Goal: Task Accomplishment & Management: Manage account settings

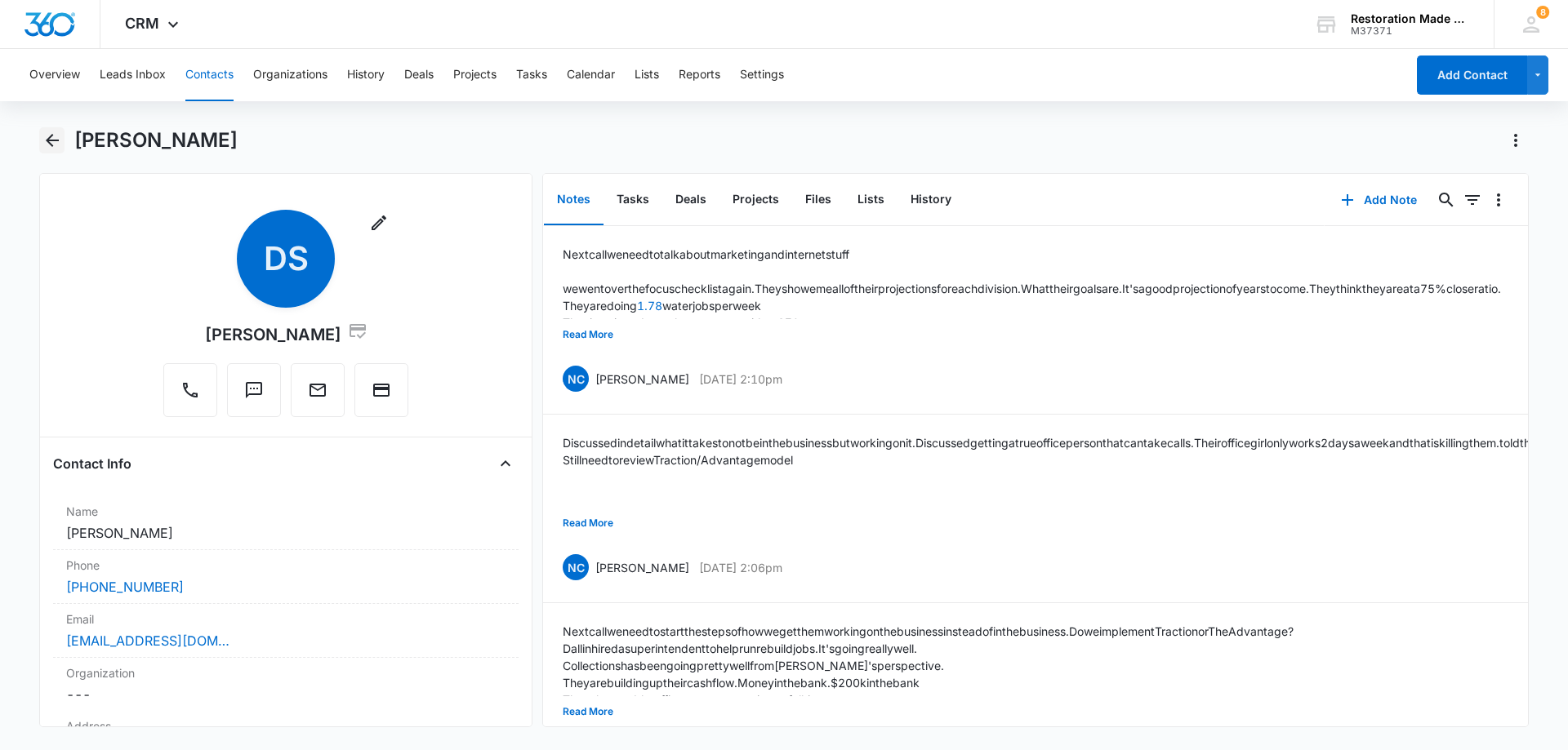
click at [57, 138] on icon "Back" at bounding box center [51, 140] width 19 height 19
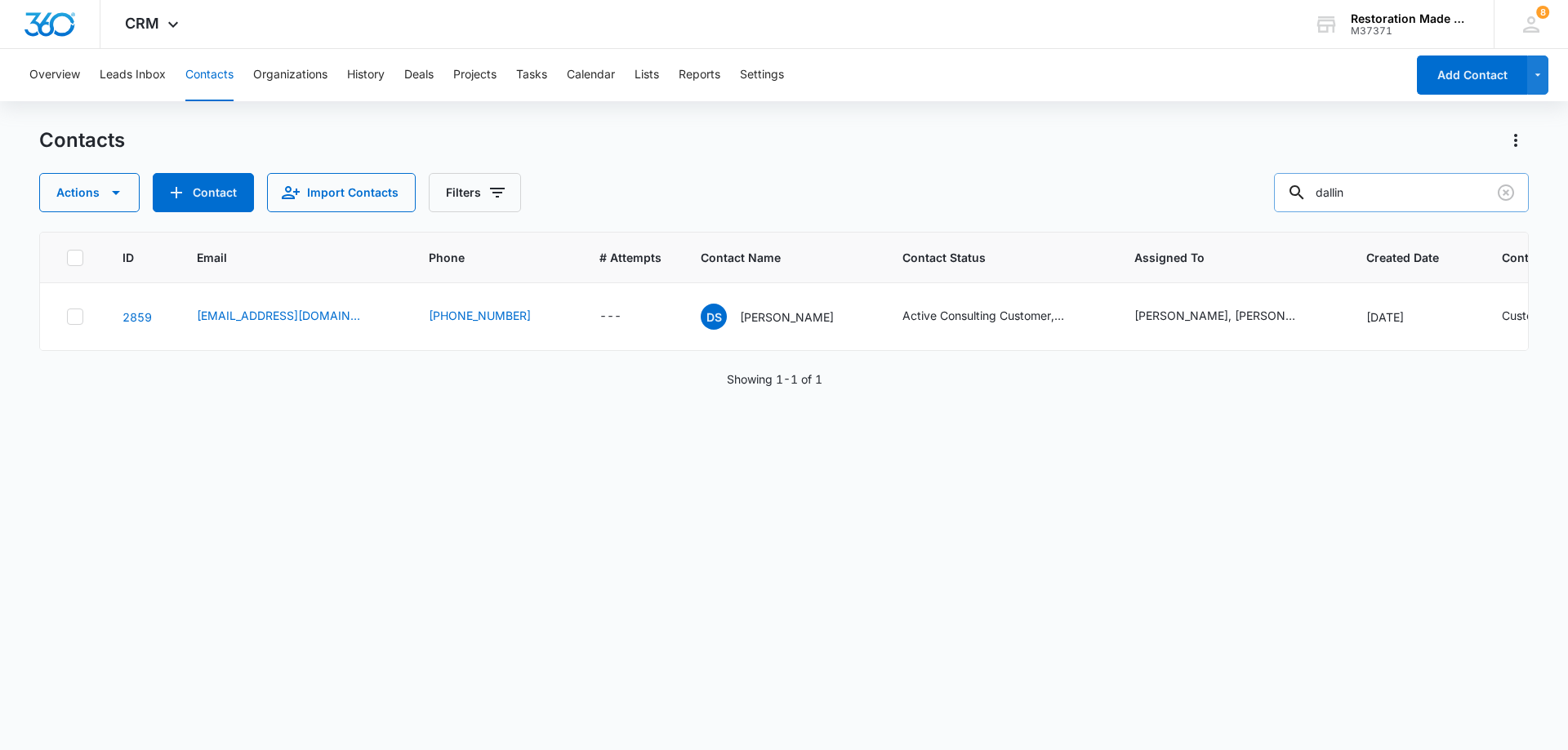
click at [1433, 196] on input "dallin" at bounding box center [1402, 192] width 255 height 40
type input "d"
type input "[PERSON_NAME]"
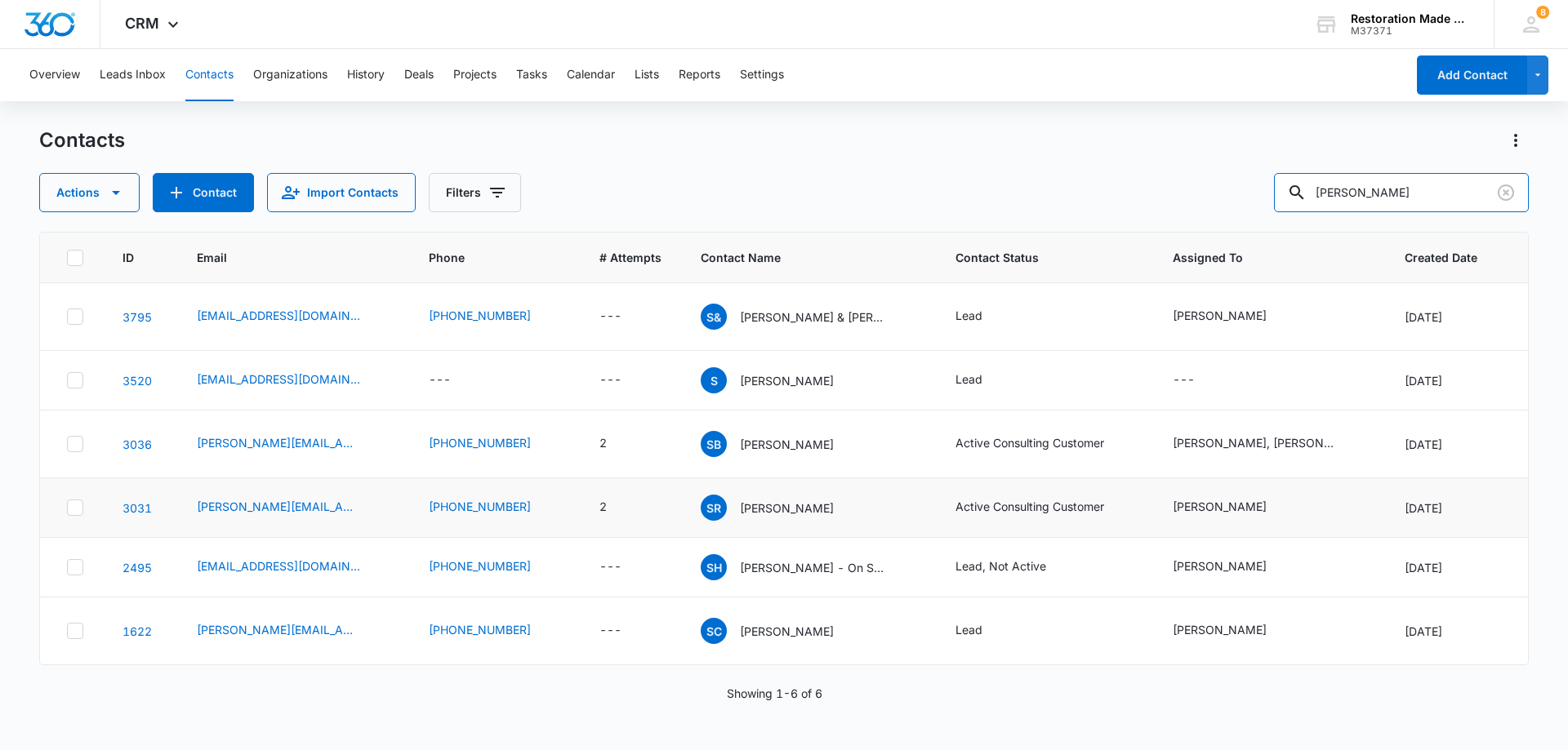
scroll to position [72, 0]
click at [139, 624] on link "1622" at bounding box center [137, 631] width 30 height 13
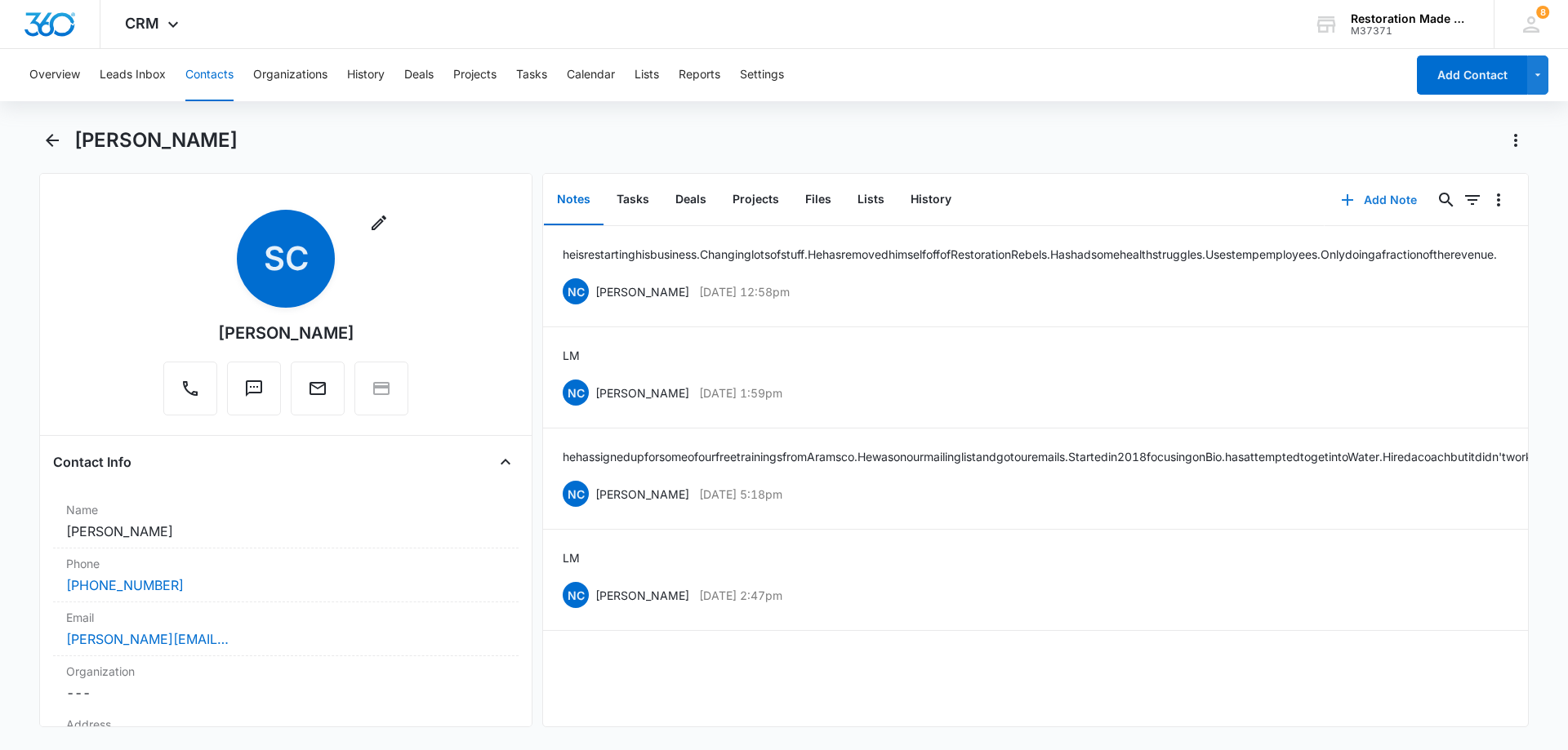
click at [1383, 201] on button "Add Note" at bounding box center [1379, 200] width 109 height 40
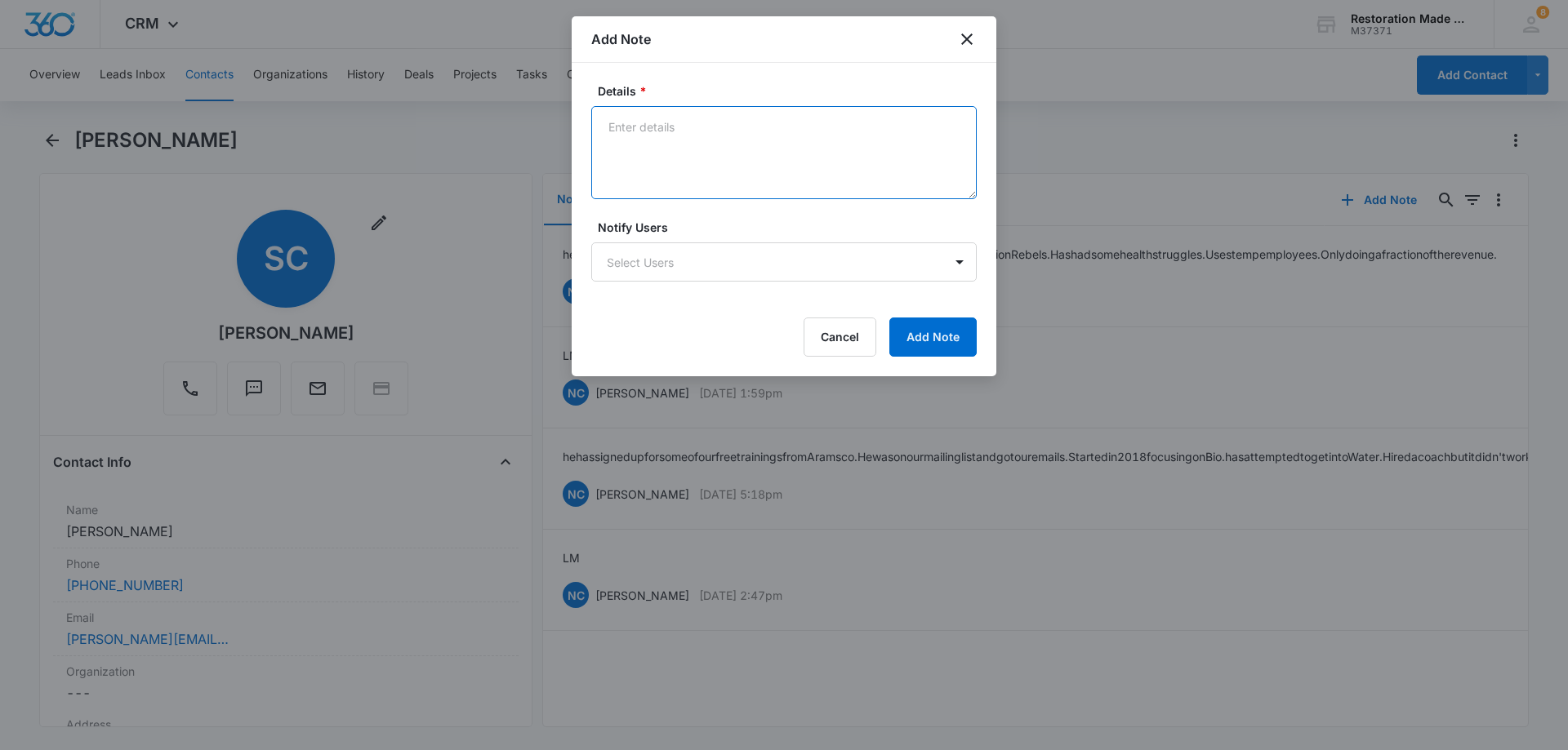
click at [832, 149] on textarea "Details *" at bounding box center [784, 153] width 385 height 93
click at [949, 127] on textarea "right now things are super slow. He has no employees." at bounding box center [784, 153] width 385 height 93
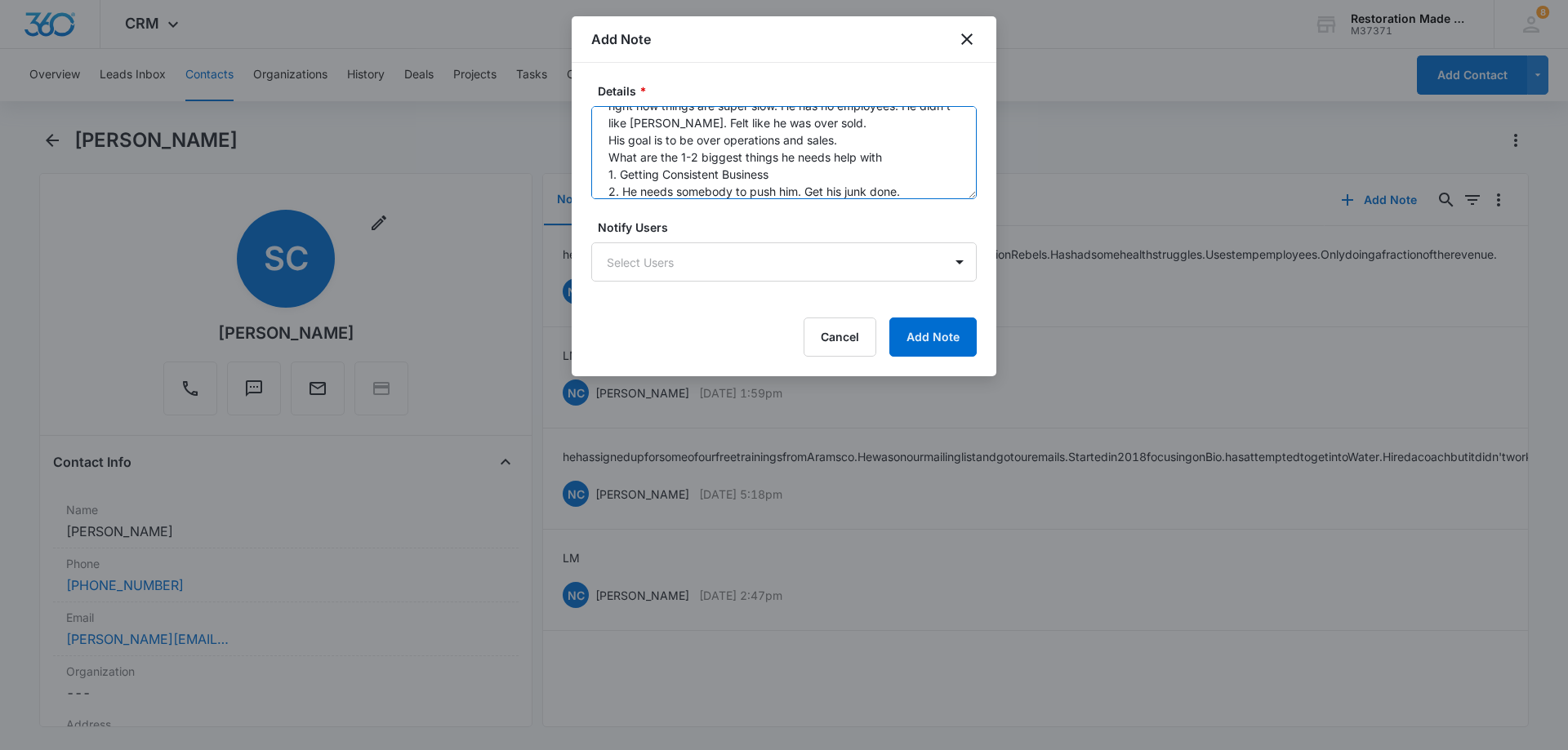
scroll to position [39, 0]
type textarea "right now things are super slow. He has no employees. He didn't like [PERSON_NA…"
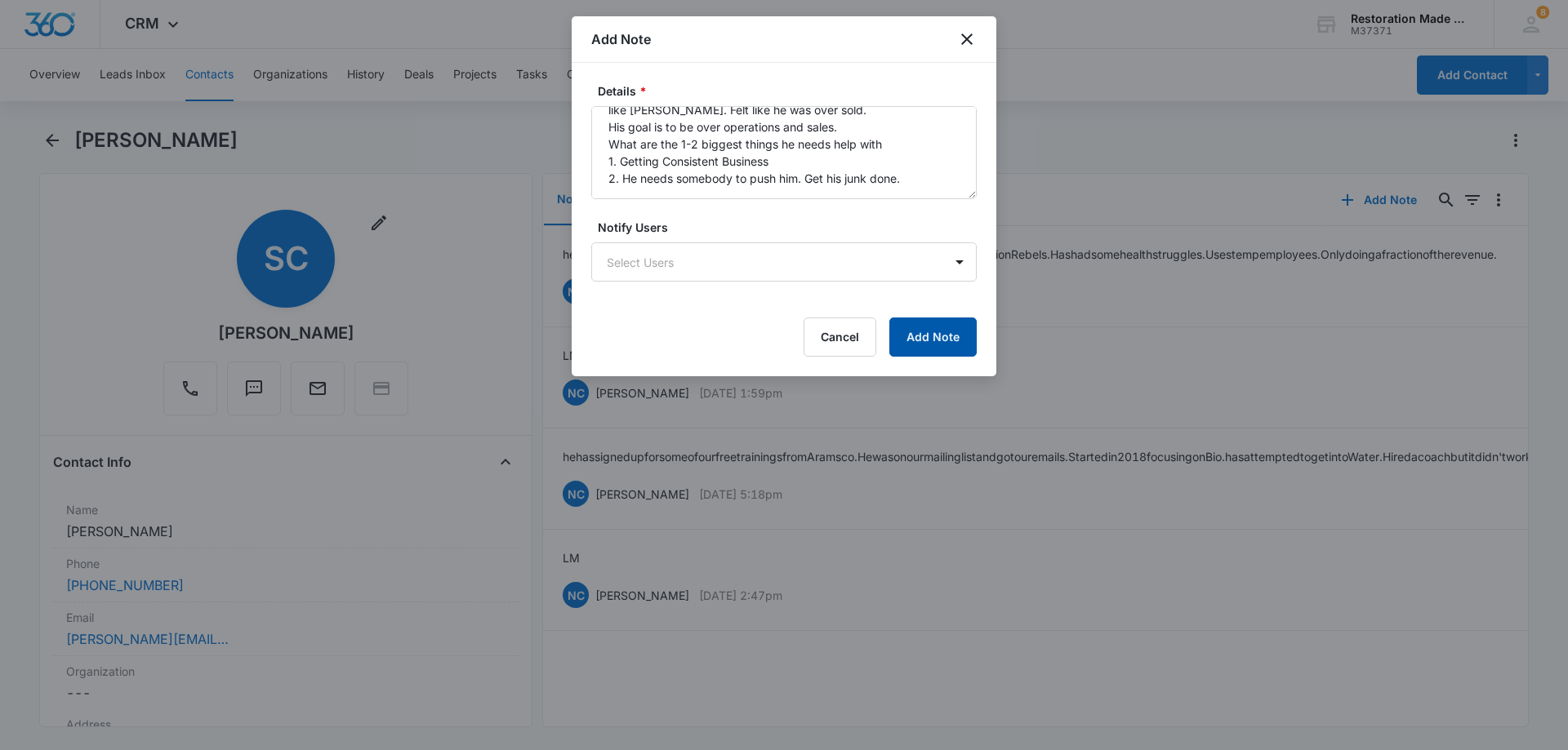
click at [944, 334] on button "Add Note" at bounding box center [933, 337] width 88 height 40
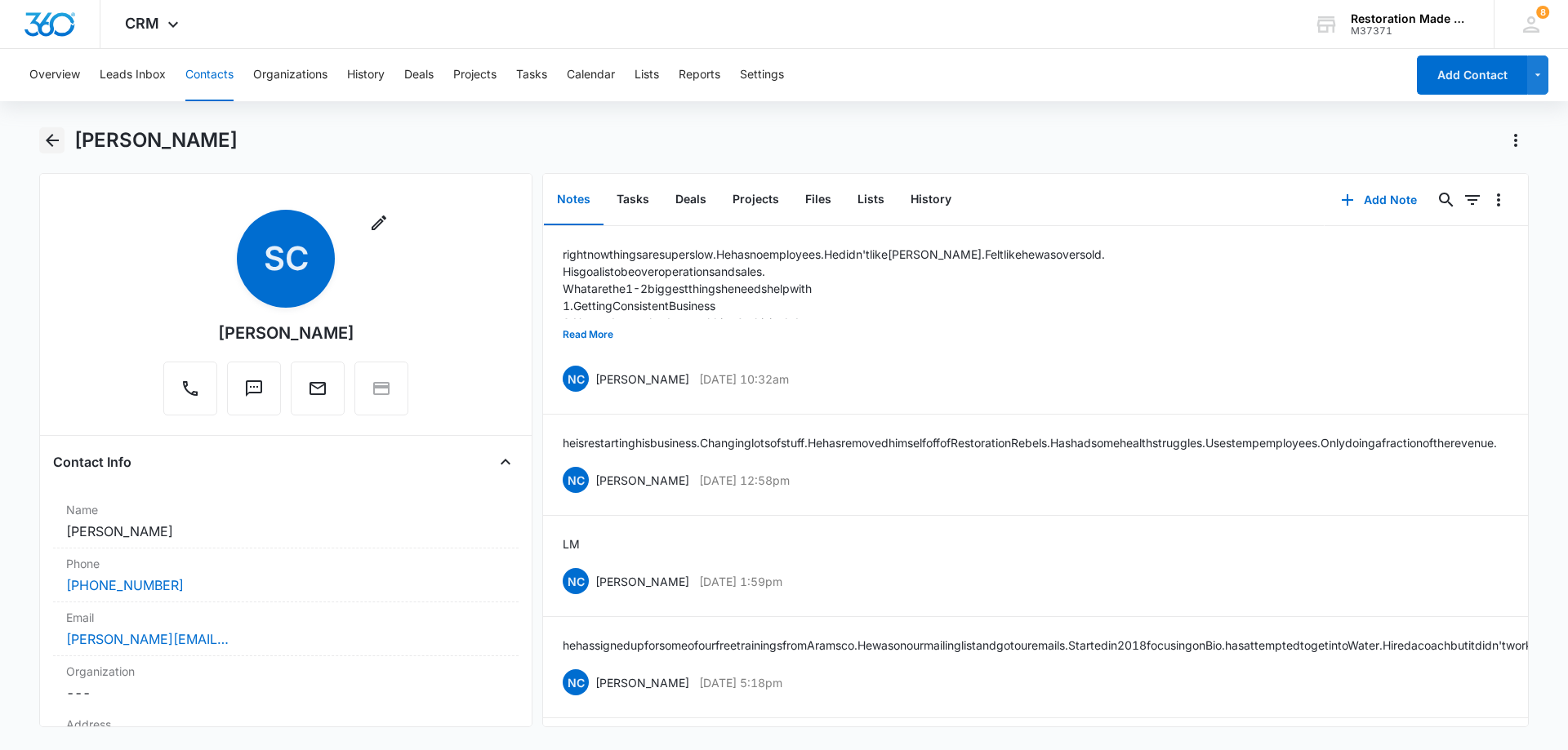
click at [51, 141] on icon "Back" at bounding box center [52, 141] width 13 height 13
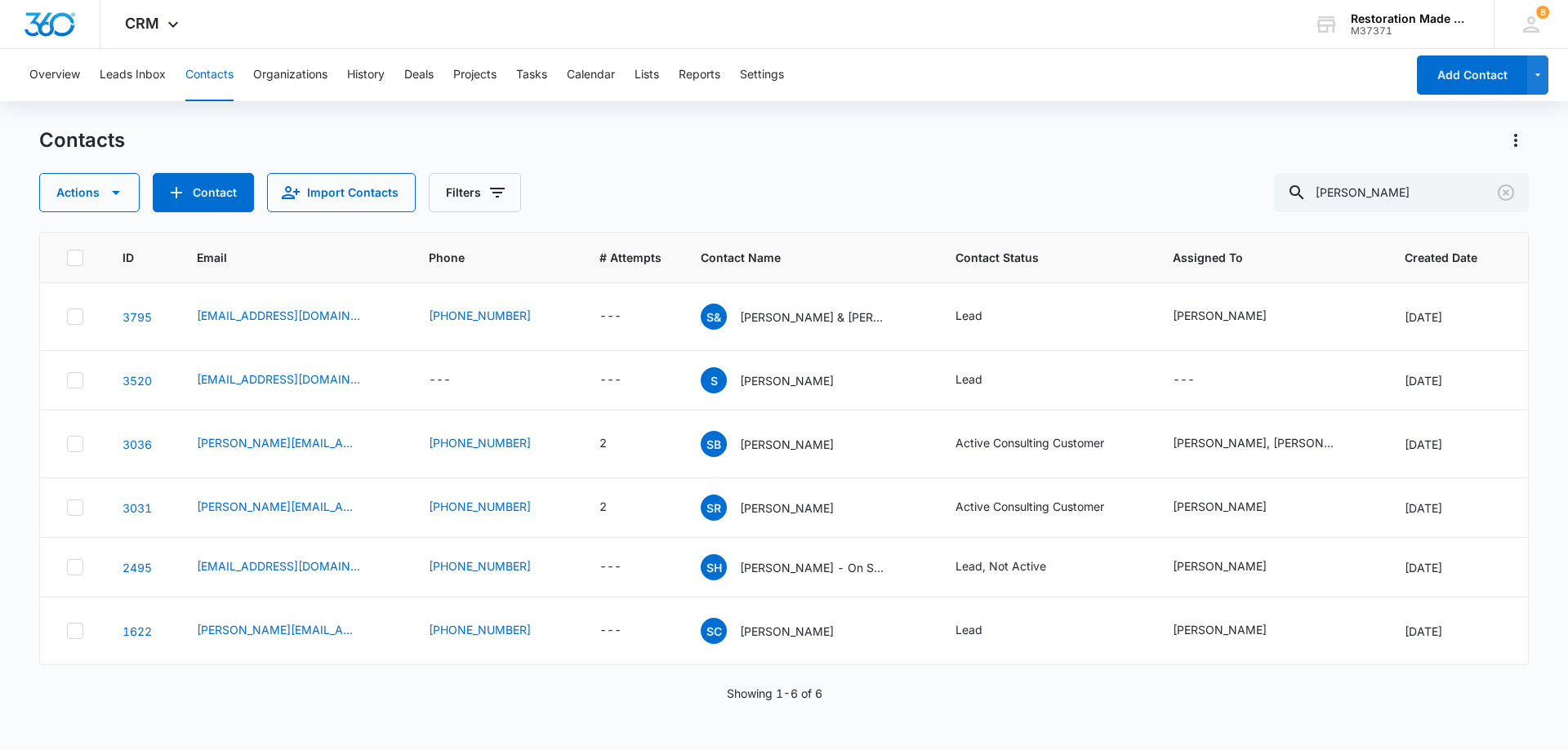
scroll to position [72, 0]
click at [1392, 194] on input "[PERSON_NAME]" at bounding box center [1402, 192] width 255 height 40
type input "s"
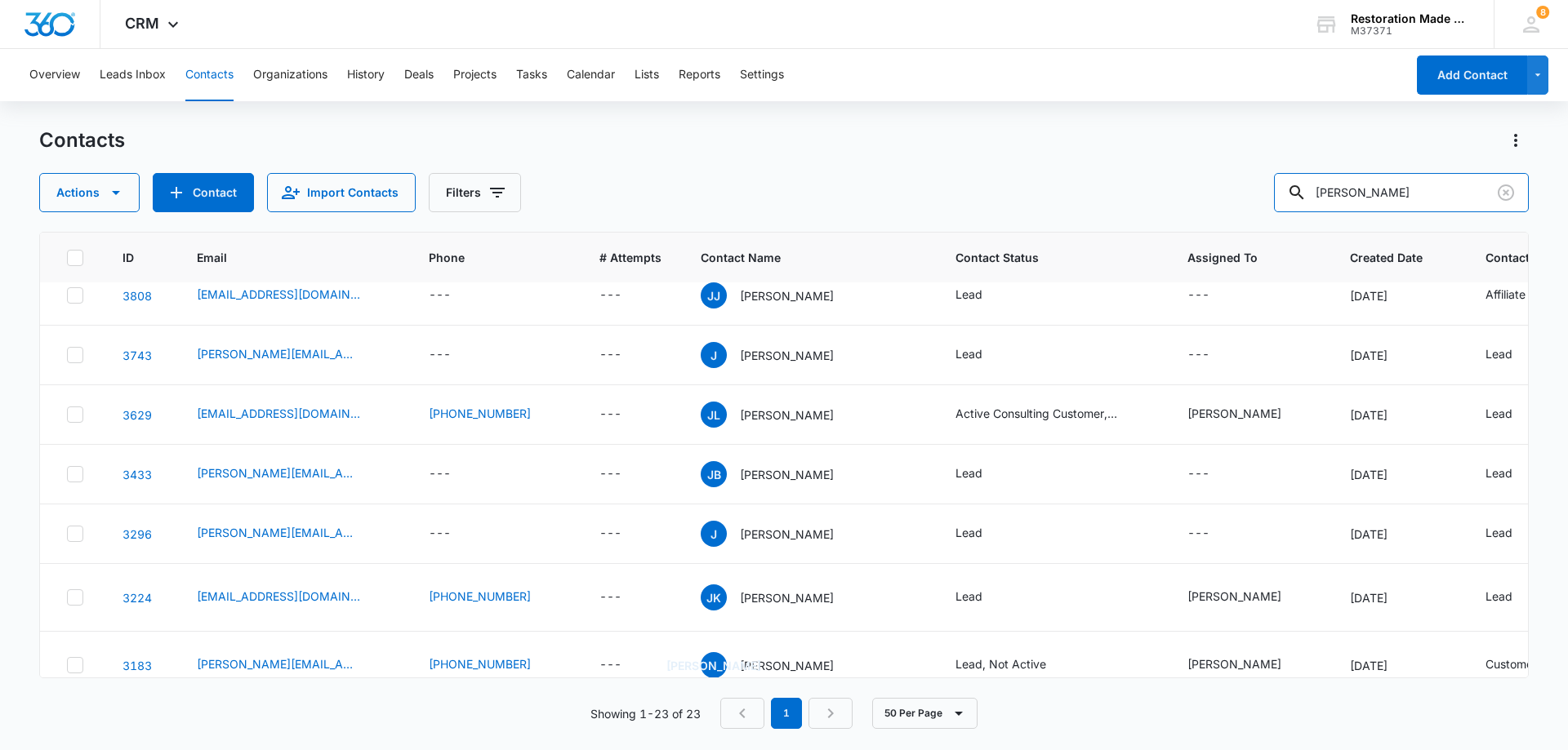
scroll to position [0, 0]
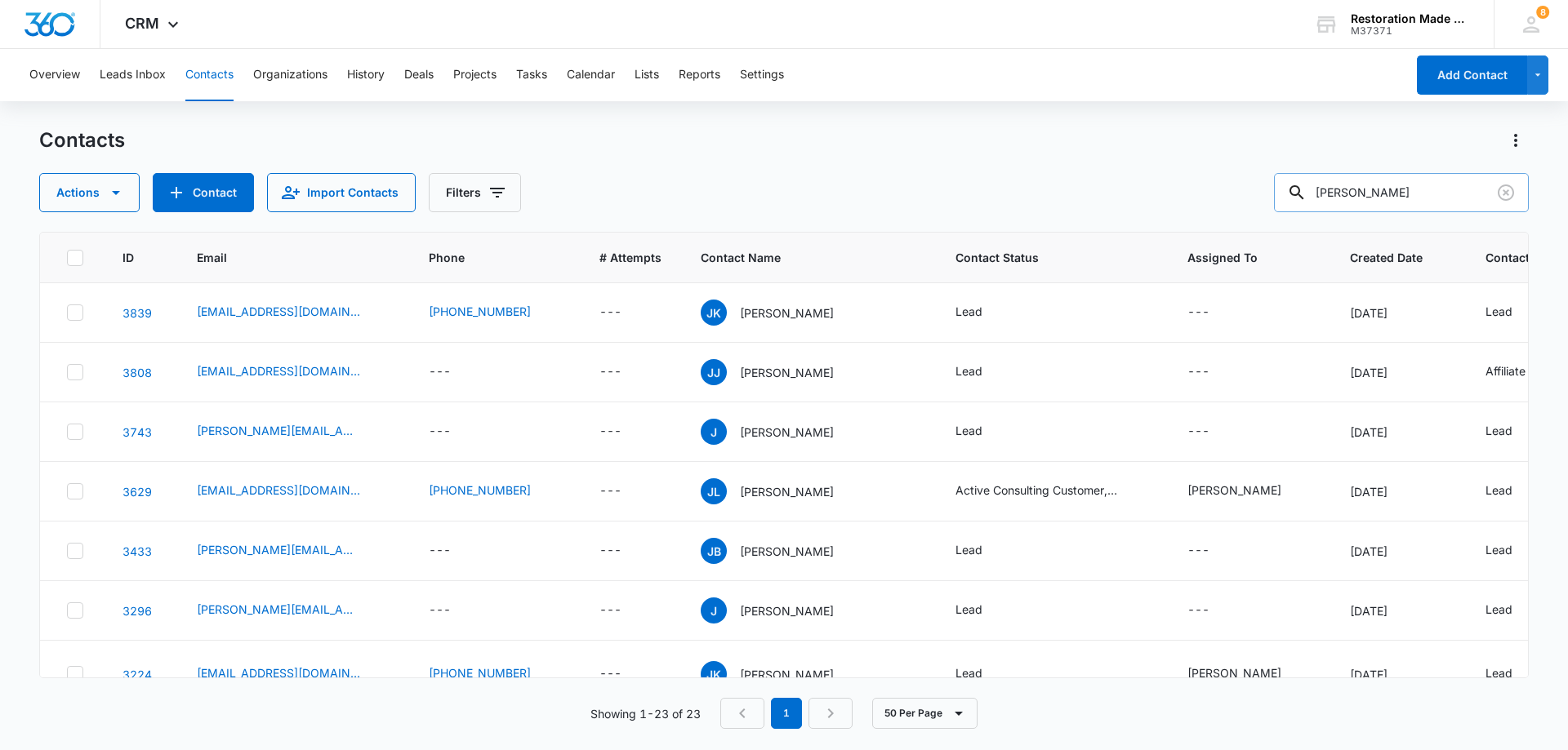
click at [1427, 196] on input "[PERSON_NAME]" at bounding box center [1402, 192] width 255 height 40
type input "j"
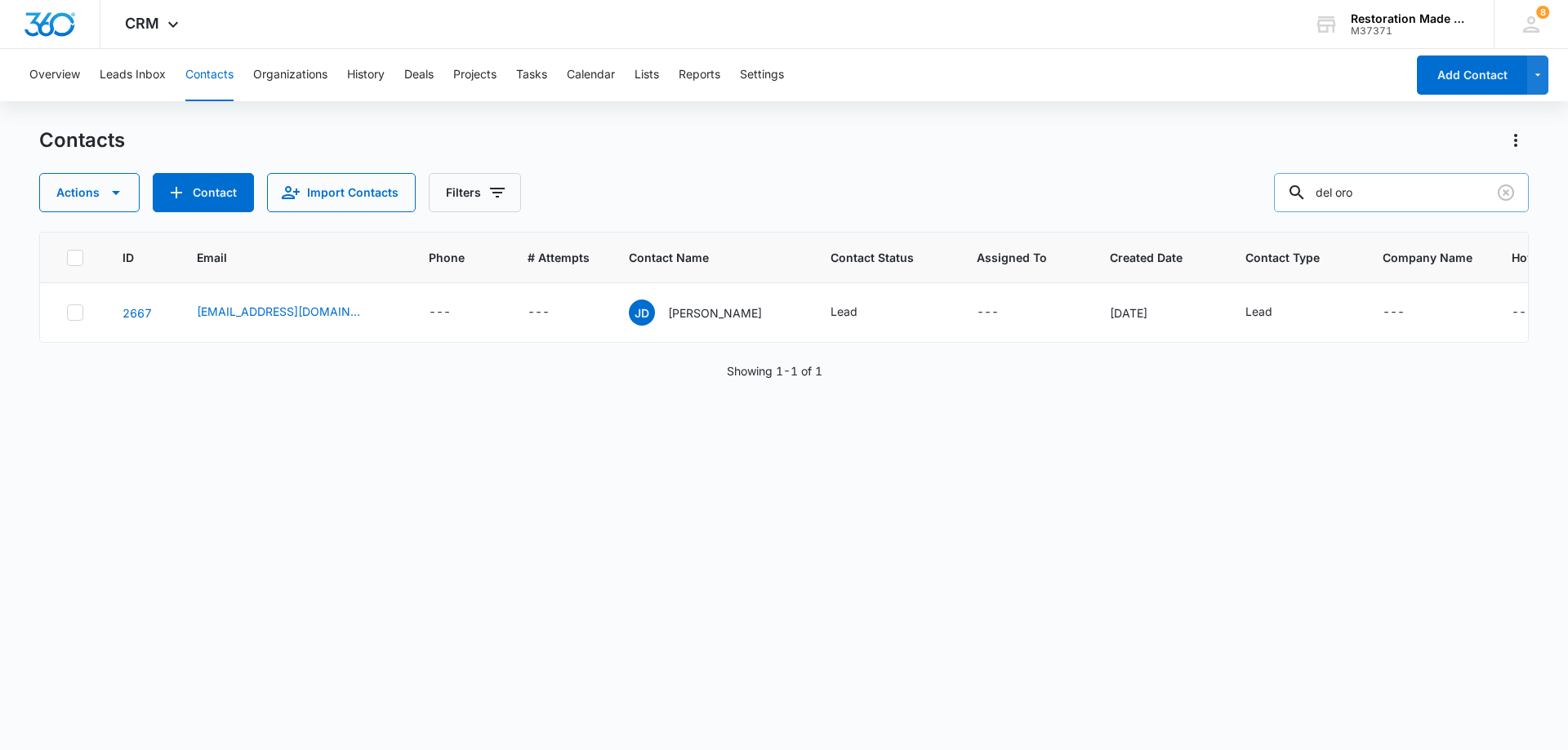
click at [1417, 194] on input "del oro" at bounding box center [1402, 192] width 255 height 40
type input "d"
paste input "[EMAIL_ADDRESS][DOMAIN_NAME]"
type input "[EMAIL_ADDRESS][DOMAIN_NAME]"
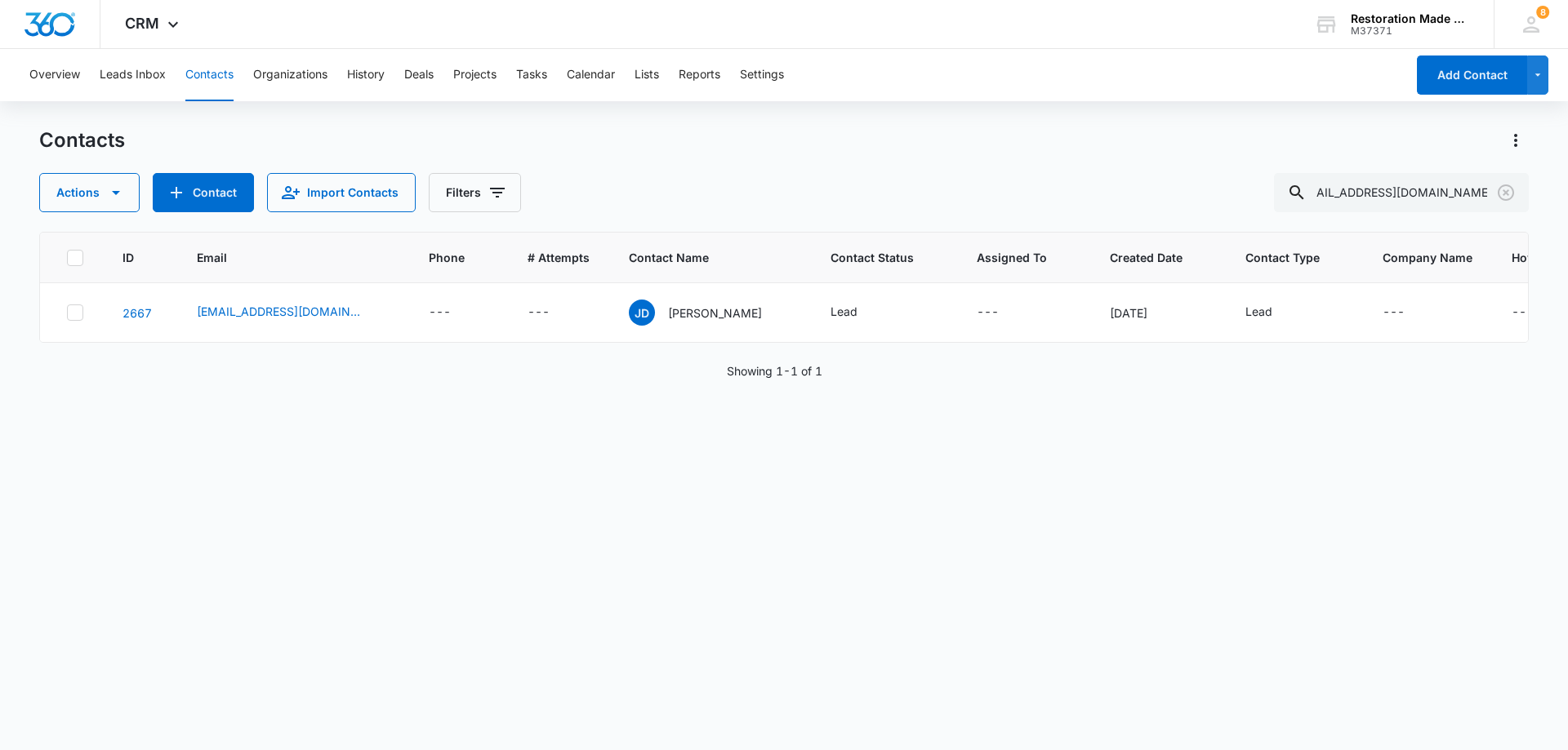
scroll to position [0, 0]
drag, startPoint x: 1507, startPoint y: 192, endPoint x: 1498, endPoint y: 195, distance: 9.5
click at [1507, 192] on icon "Clear" at bounding box center [1506, 192] width 16 height 16
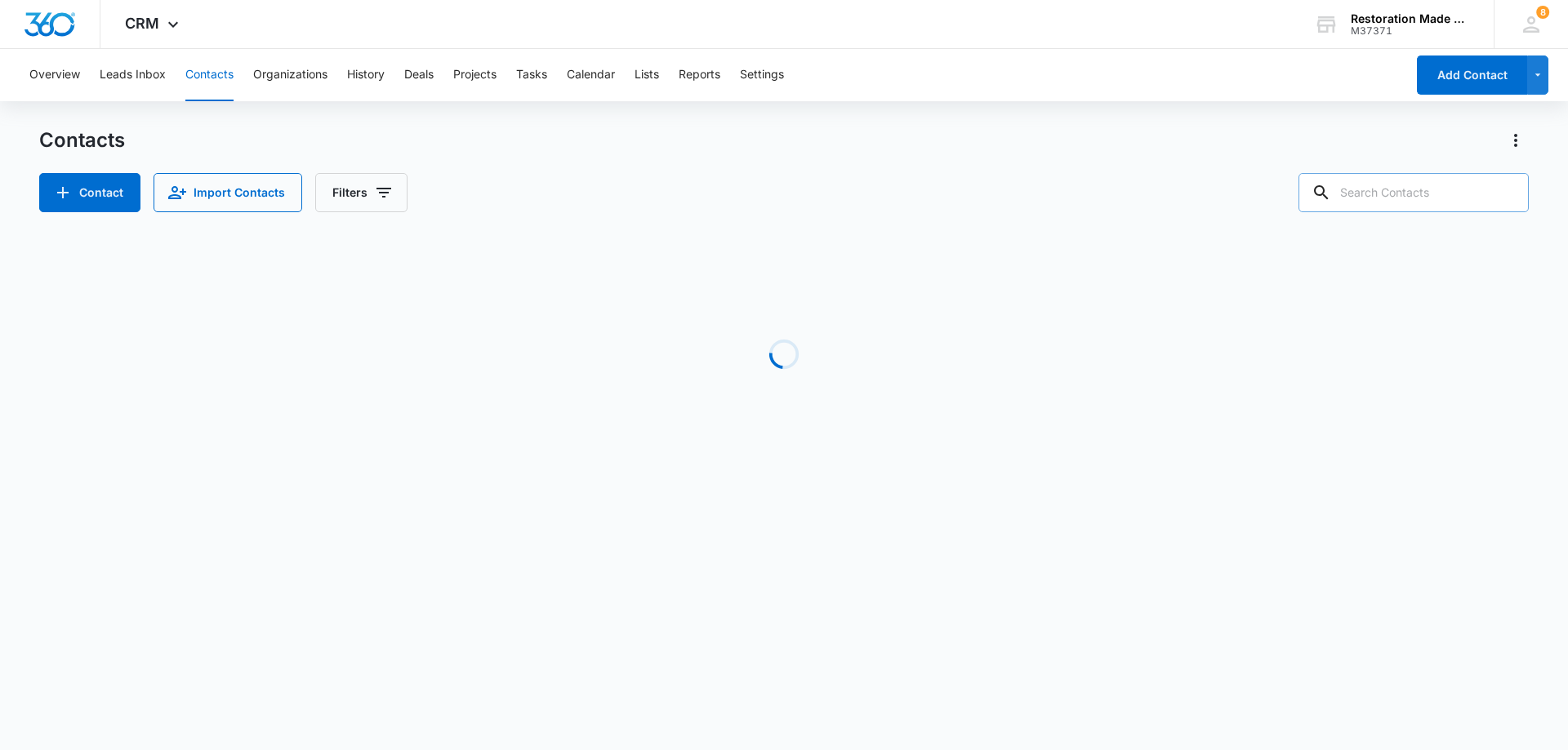
click at [1372, 192] on input "text" at bounding box center [1414, 192] width 230 height 40
type input "[PERSON_NAME]"
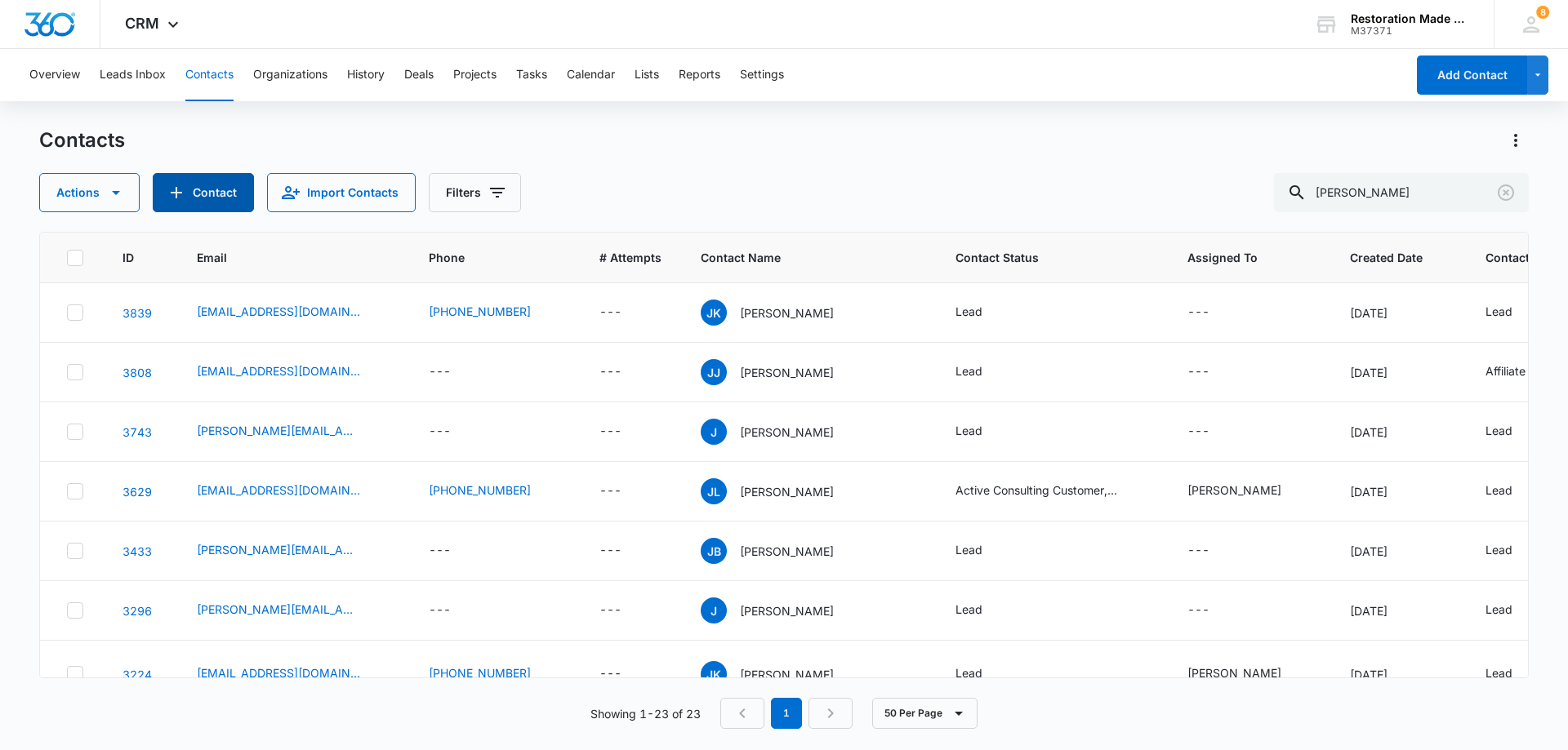
click at [212, 200] on button "Contact" at bounding box center [203, 192] width 101 height 40
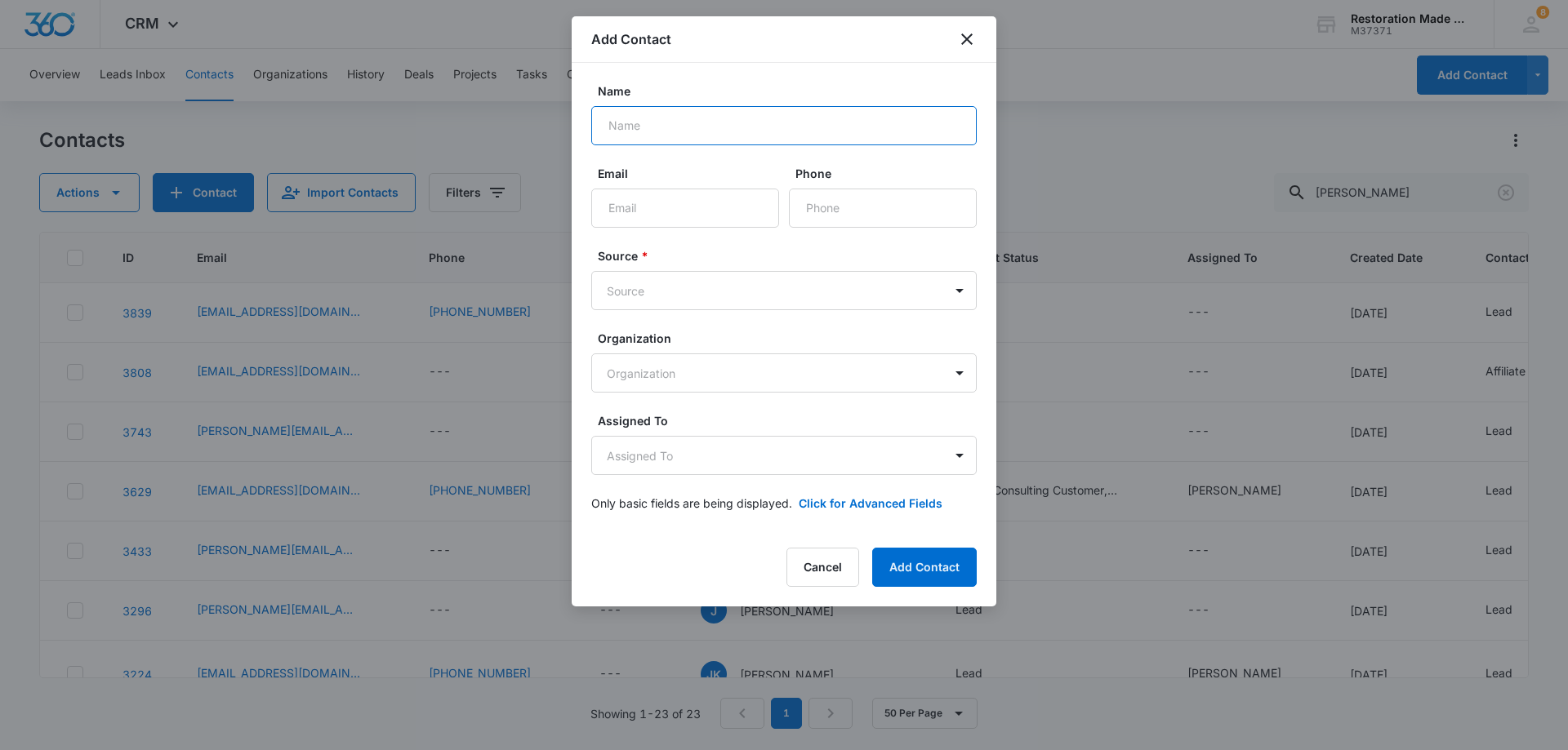
click at [720, 131] on input "Name" at bounding box center [784, 126] width 385 height 40
type input "[PERSON_NAME] Oro Developments"
paste input "[EMAIL_ADDRESS][DOMAIN_NAME]"
type input "[EMAIL_ADDRESS][DOMAIN_NAME]"
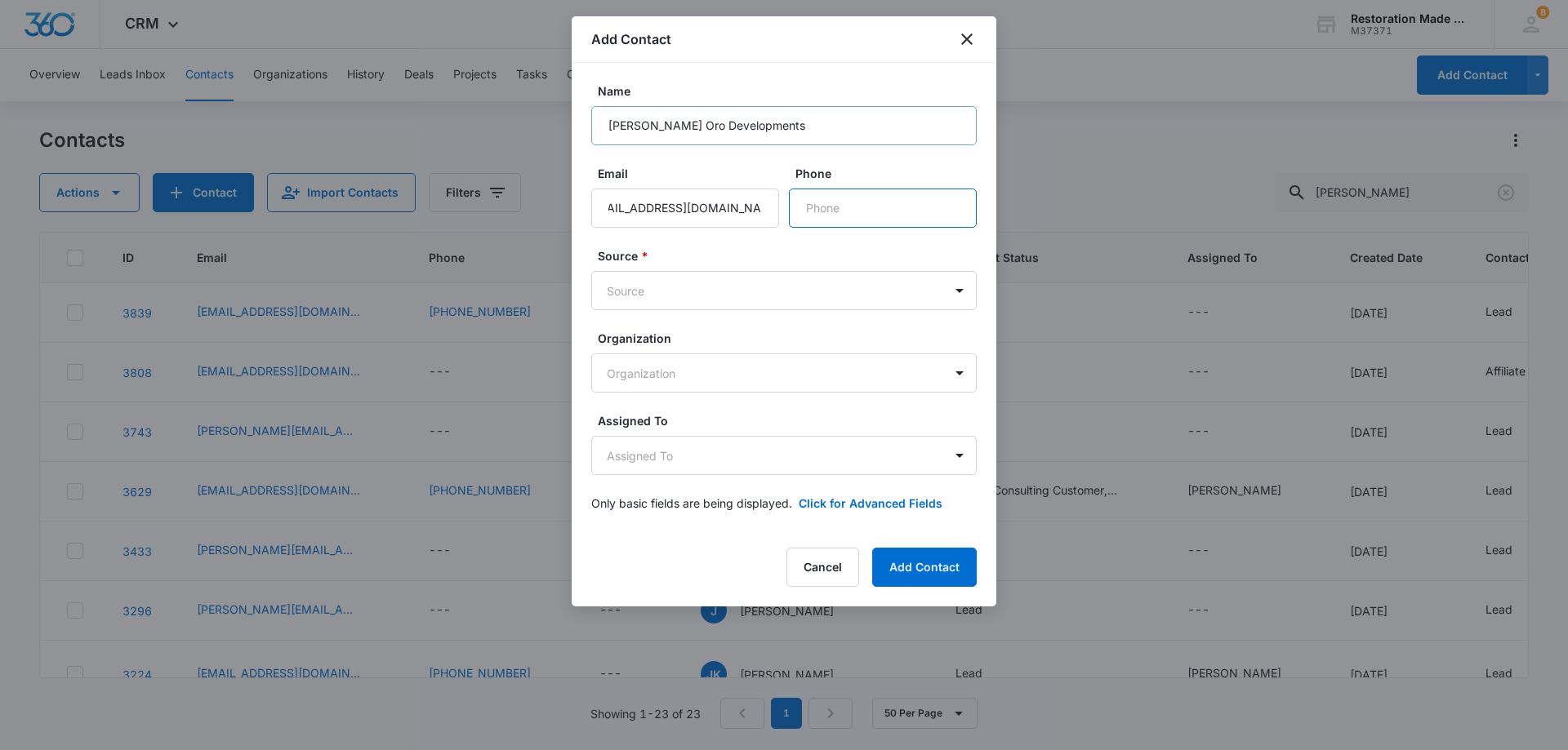
scroll to position [0, 0]
click at [695, 301] on body "CRM Apps Reputation Websites Forms CRM Email Social Payments Content Ads Intell…" at bounding box center [784, 375] width 1568 height 750
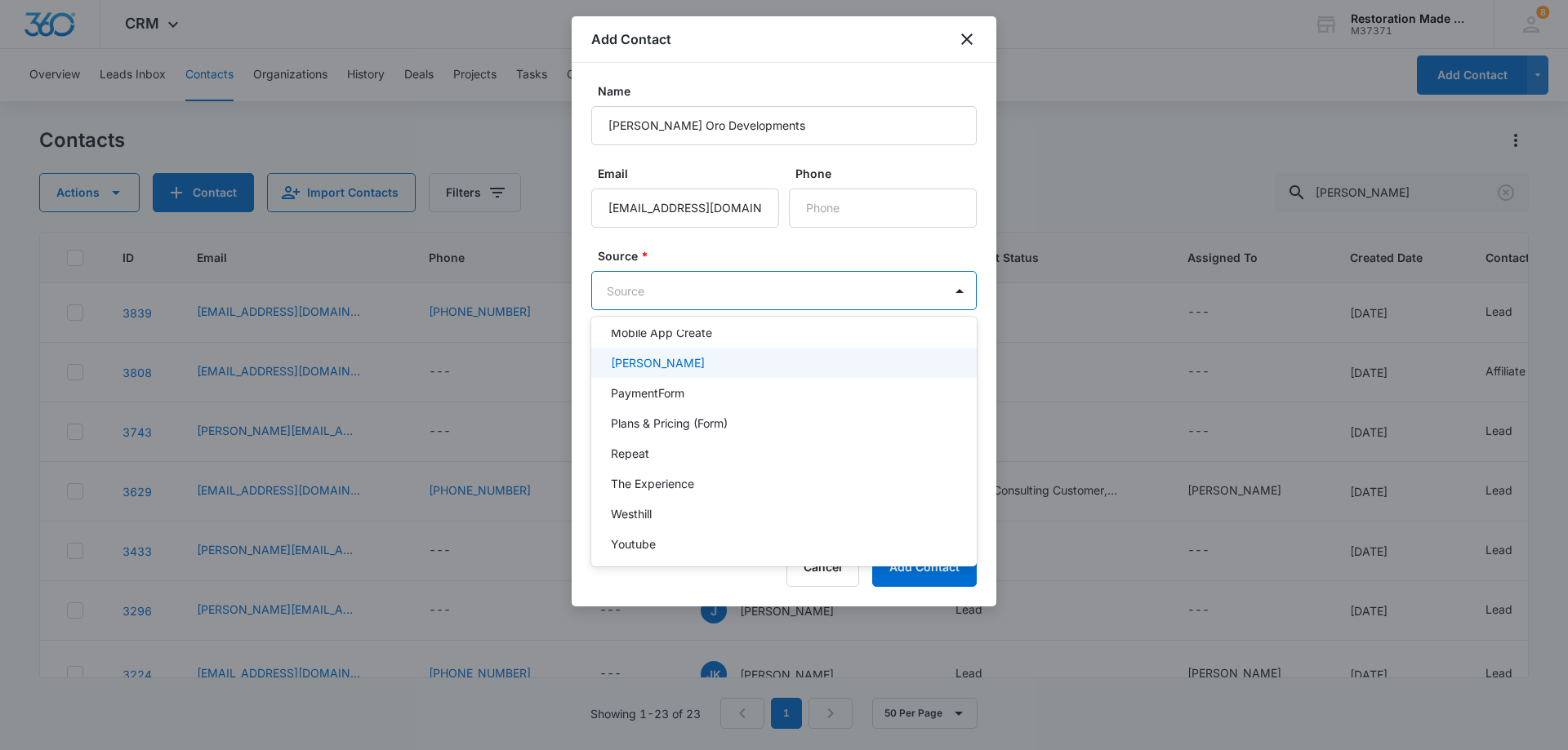
scroll to position [327, 0]
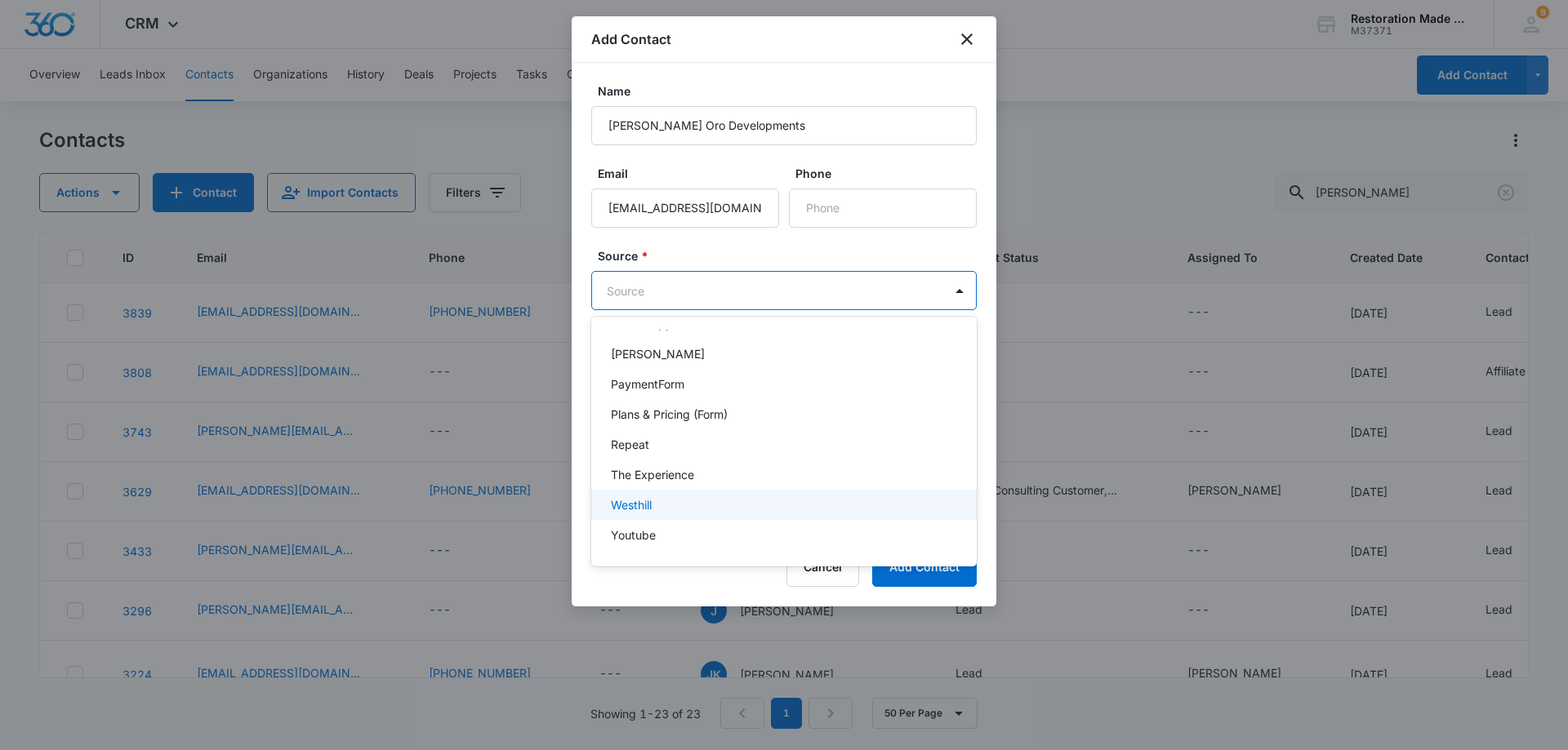
click at [648, 501] on p "Westhill" at bounding box center [631, 505] width 40 height 17
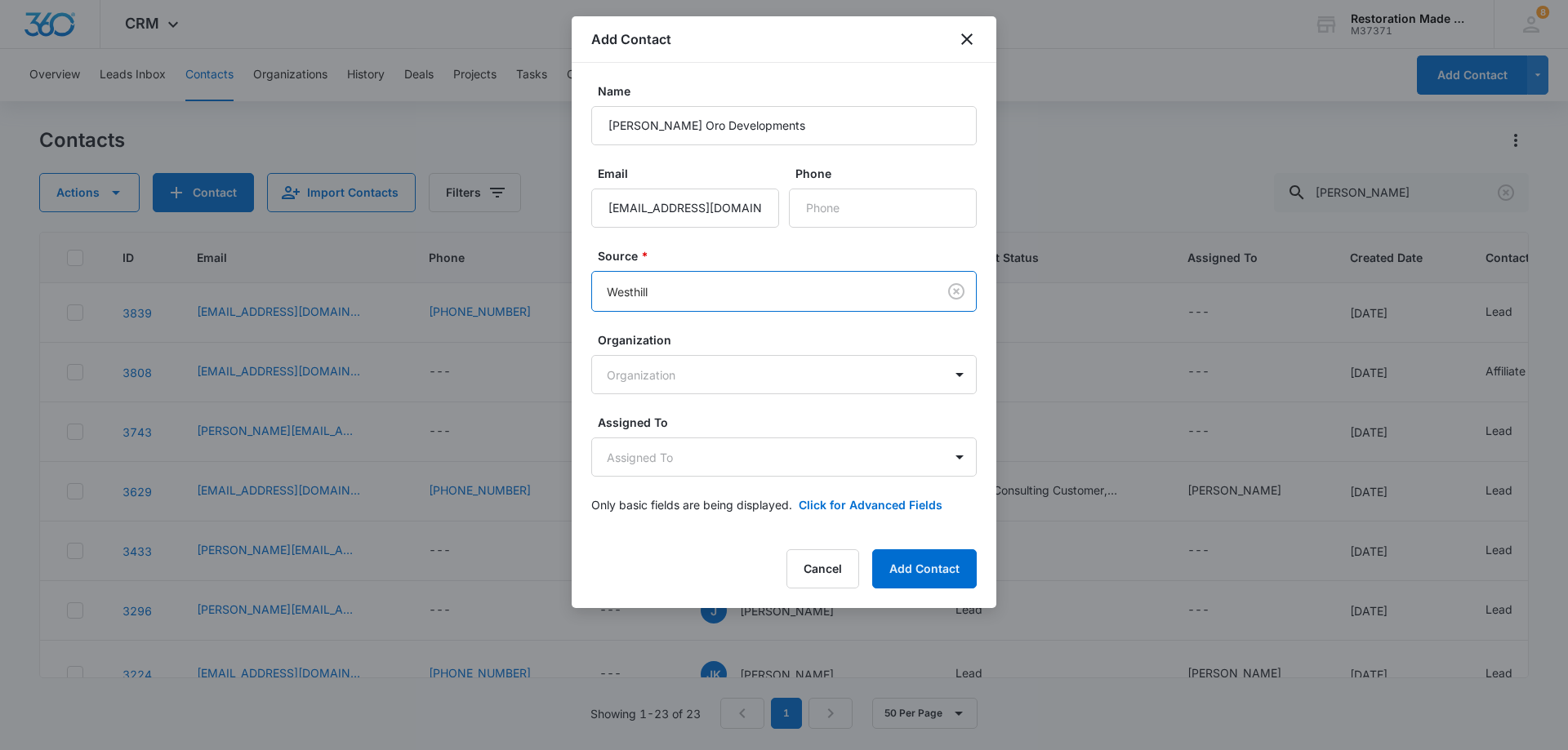
click at [703, 292] on body "CRM Apps Reputation Websites Forms CRM Email Social Payments Content Ads Intell…" at bounding box center [784, 375] width 1568 height 750
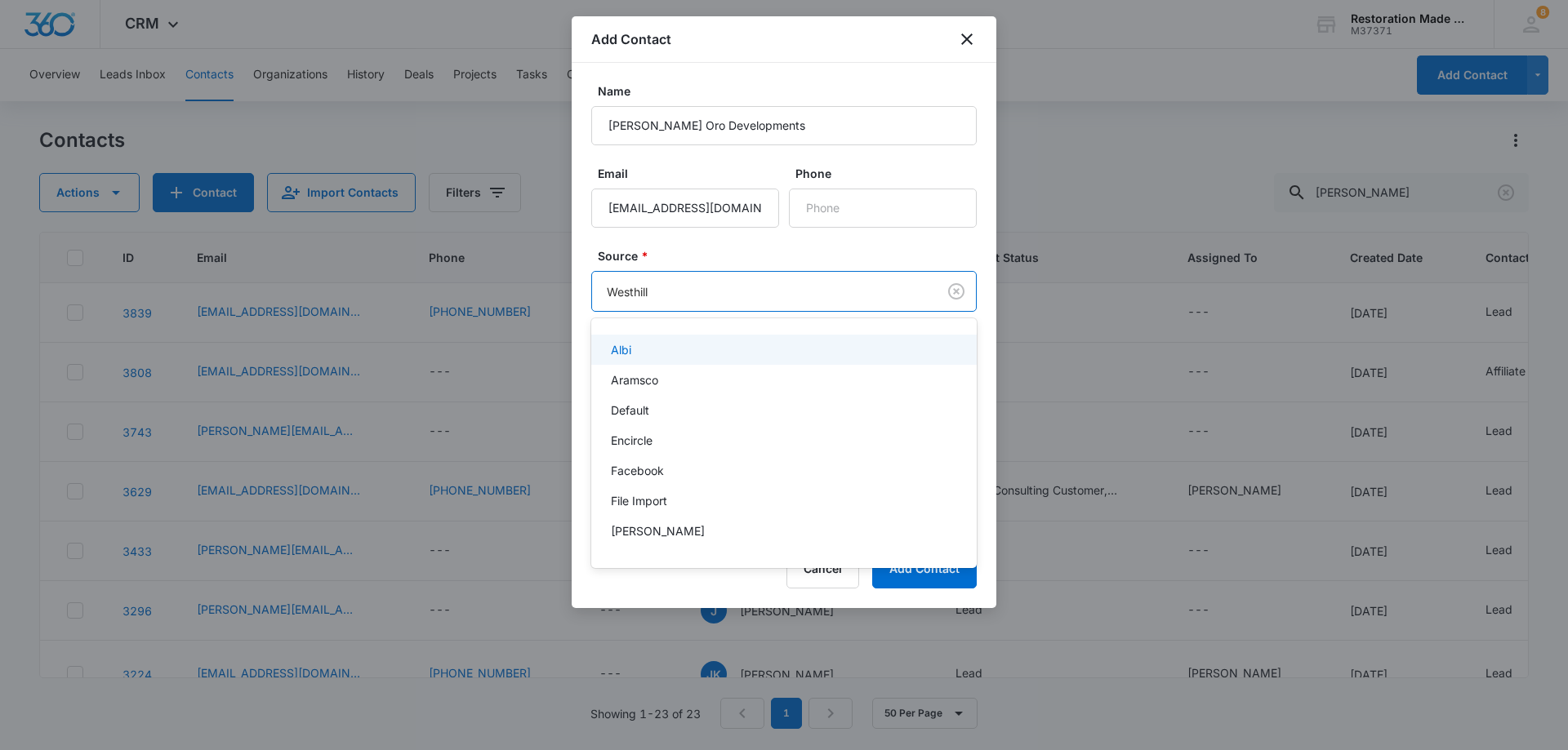
click at [724, 295] on div at bounding box center [784, 375] width 1568 height 750
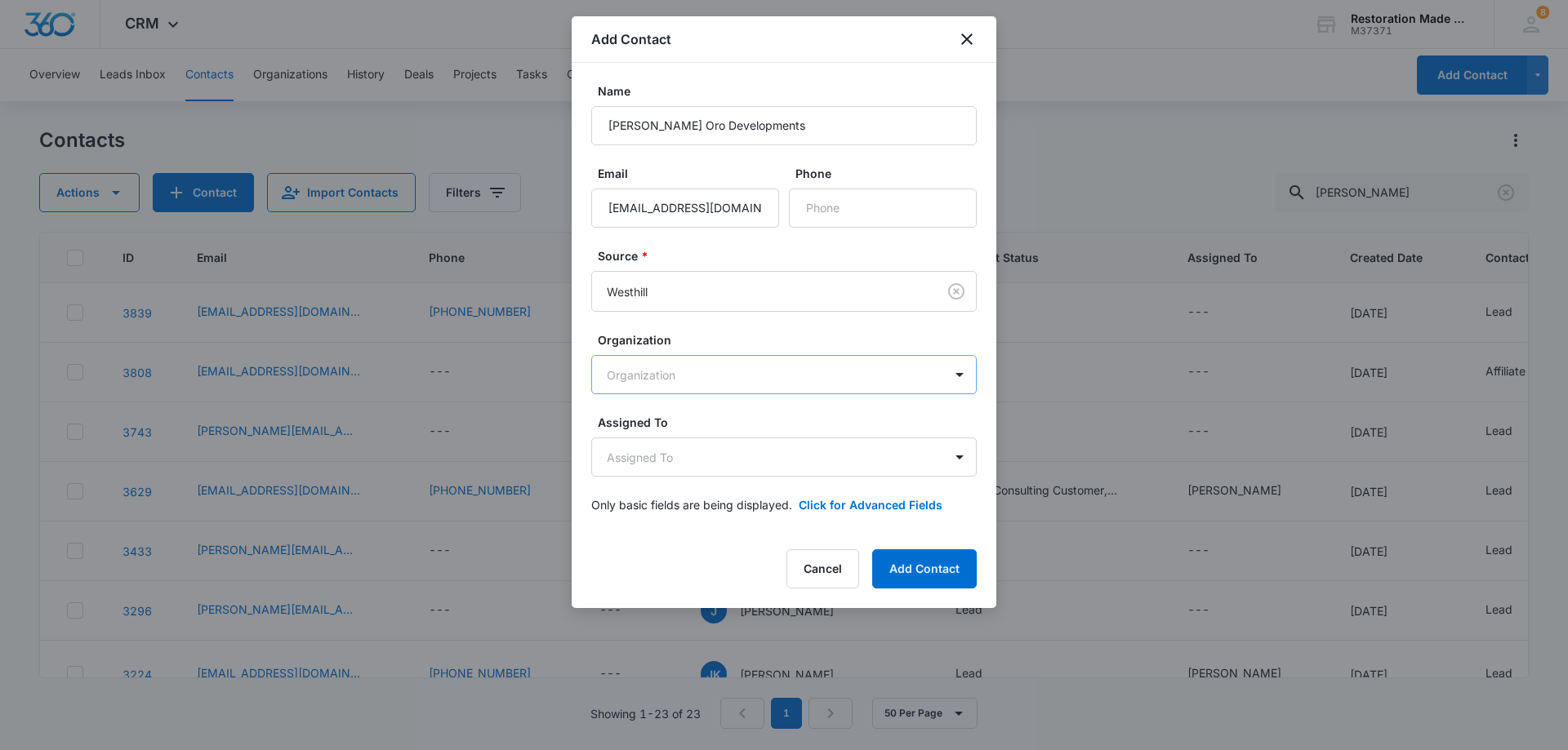
click at [726, 384] on body "CRM Apps Reputation Websites Forms CRM Email Social Payments Content Ads Intell…" at bounding box center [784, 375] width 1568 height 750
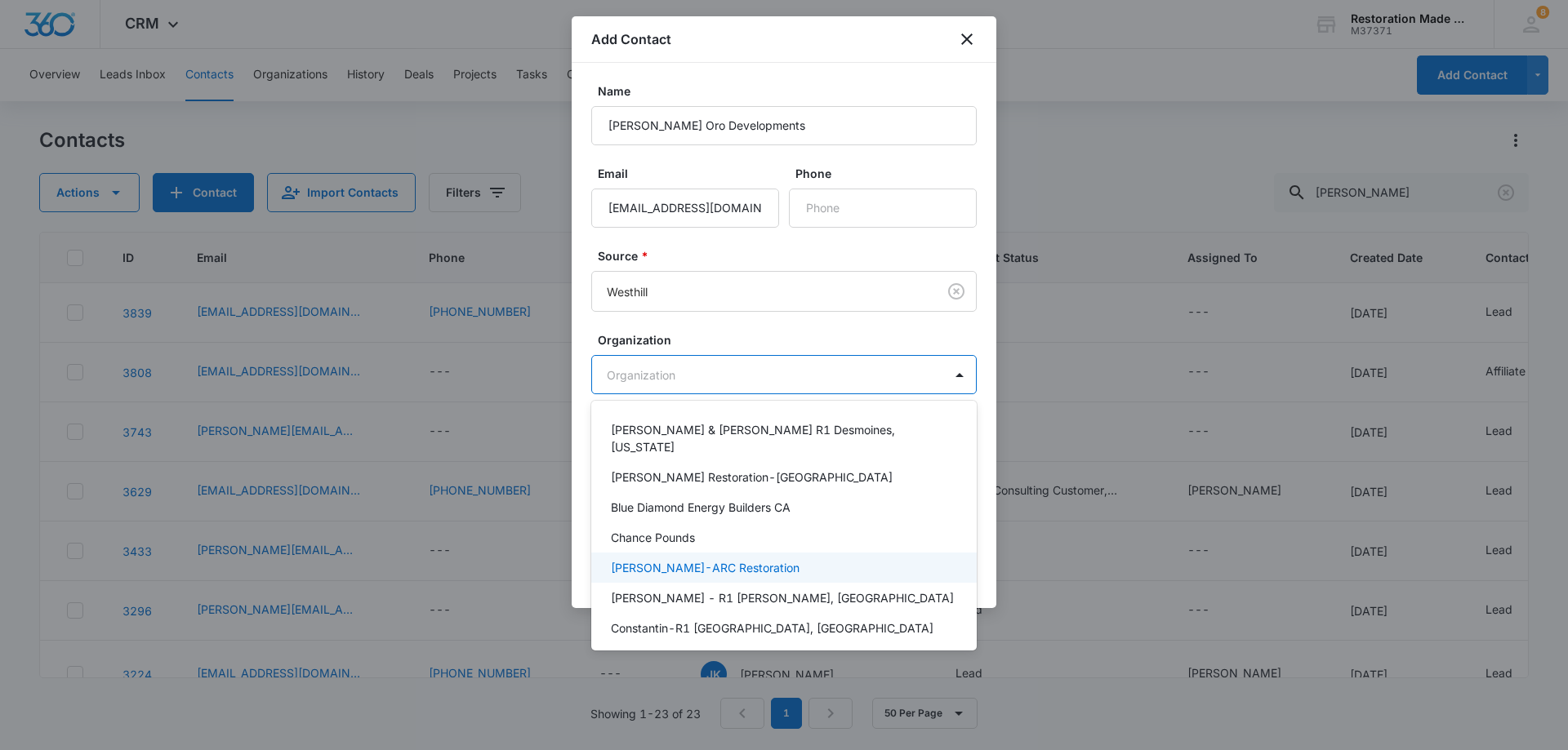
scroll to position [245, 0]
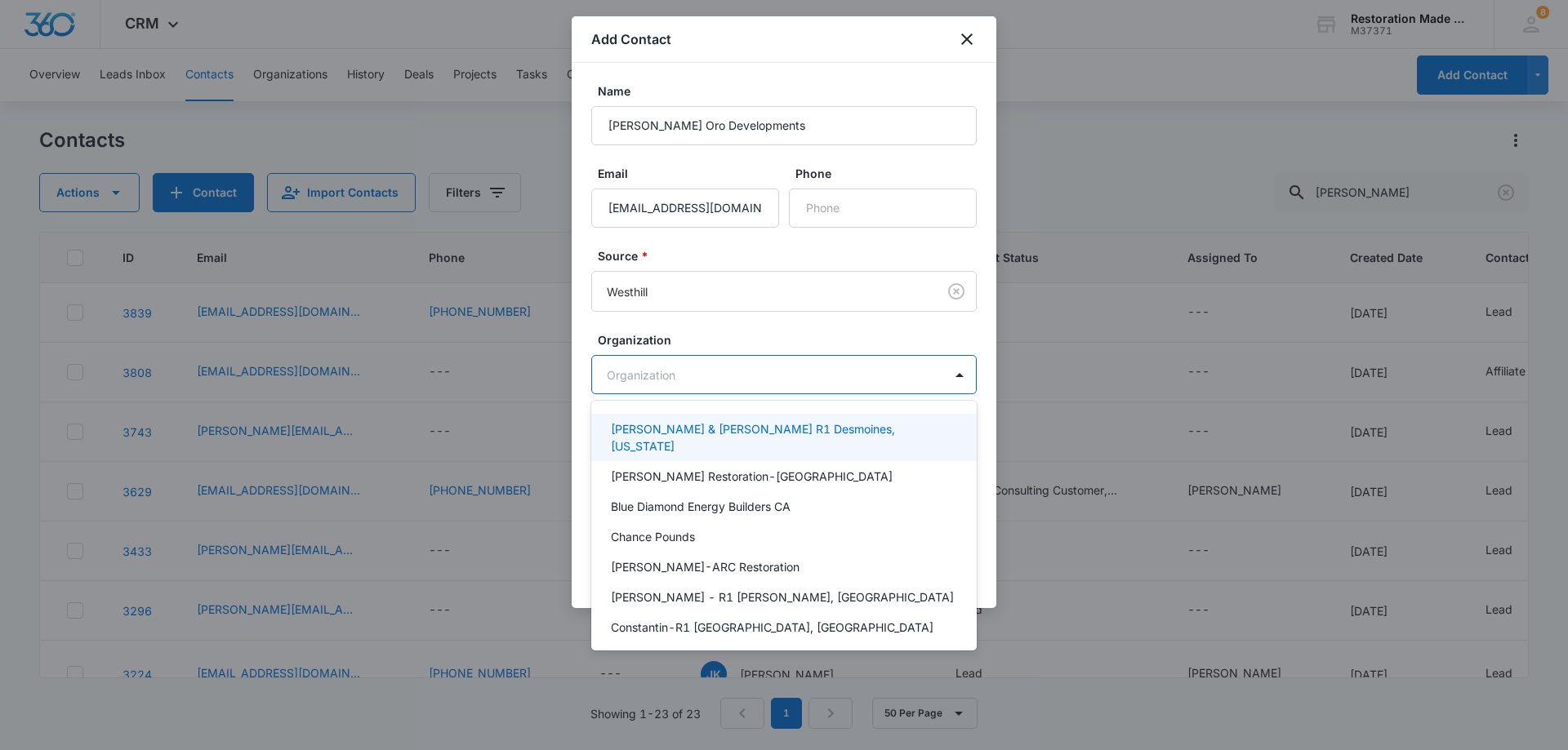
click at [724, 371] on div at bounding box center [784, 375] width 1568 height 750
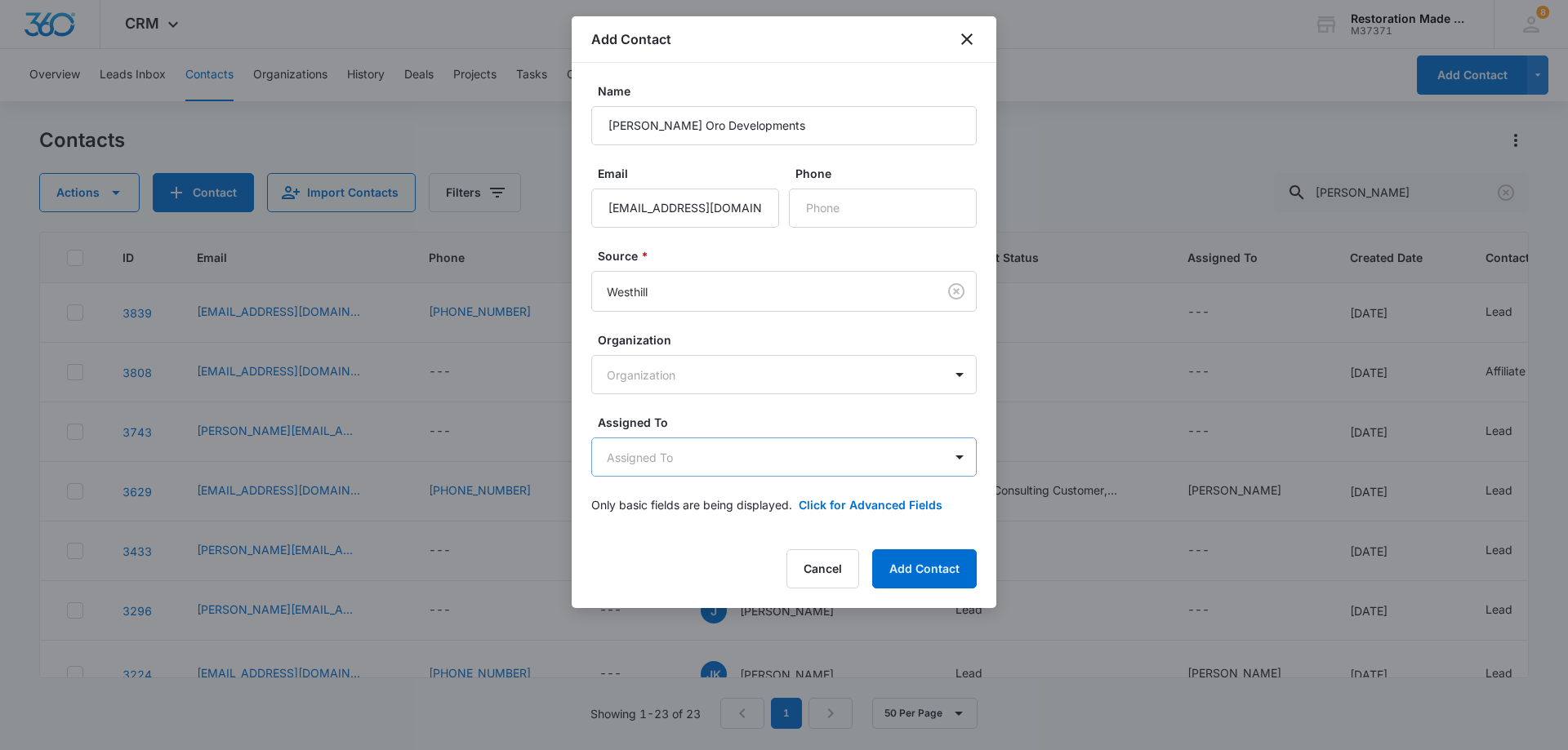
click at [719, 463] on body "CRM Apps Reputation Websites Forms CRM Email Social Payments Content Ads Intell…" at bounding box center [784, 375] width 1568 height 750
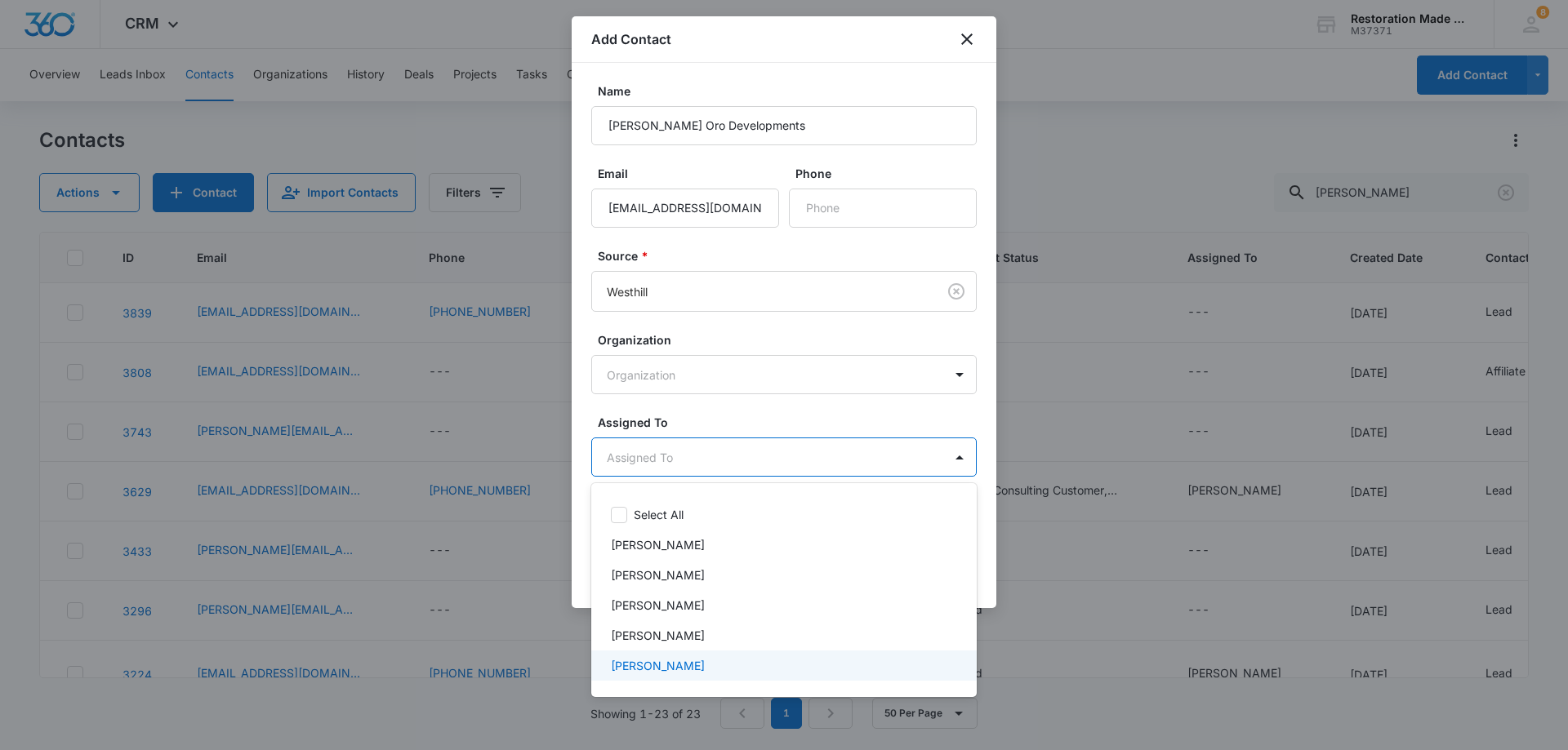
click at [647, 669] on p "[PERSON_NAME]" at bounding box center [658, 666] width 94 height 17
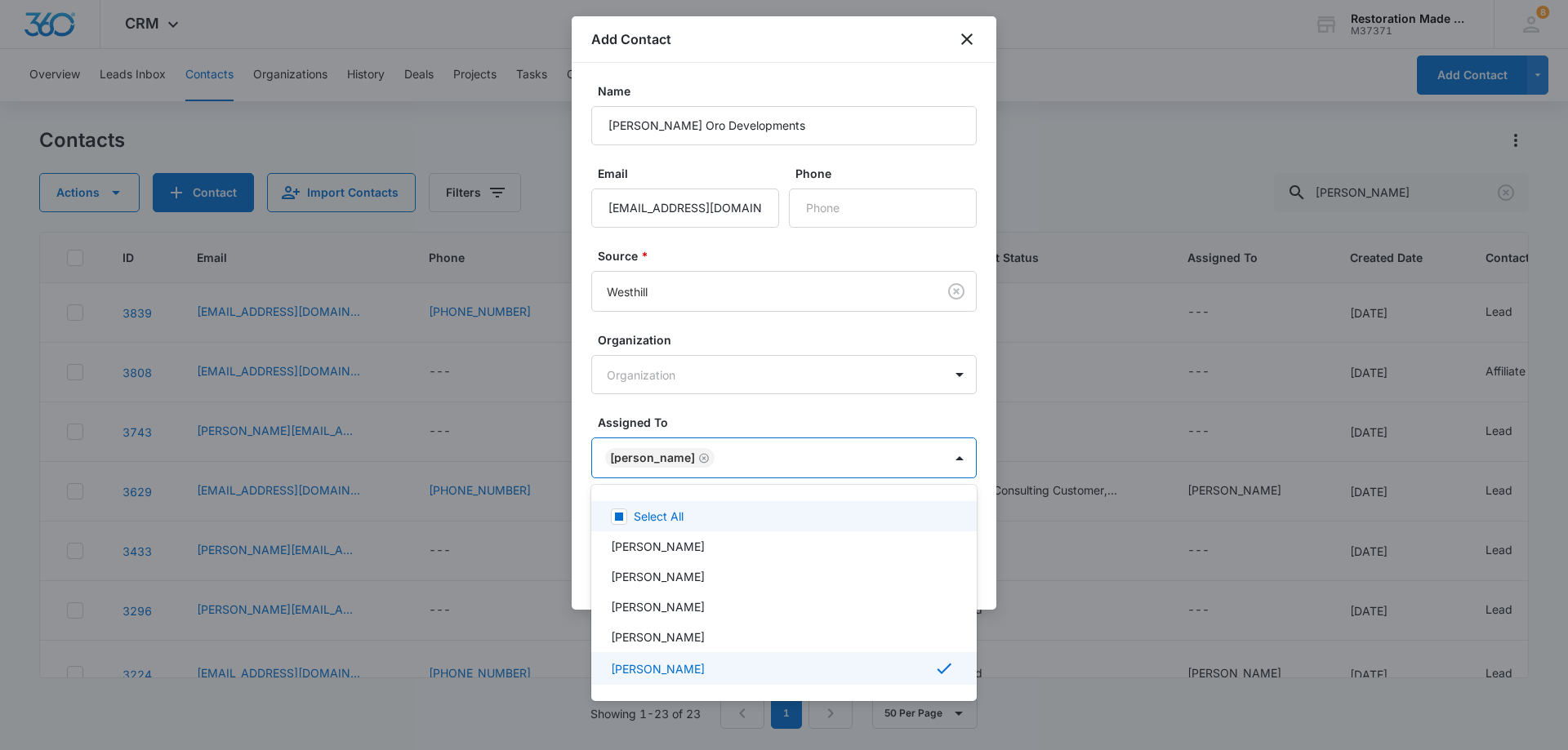
click at [736, 458] on div at bounding box center [784, 375] width 1568 height 750
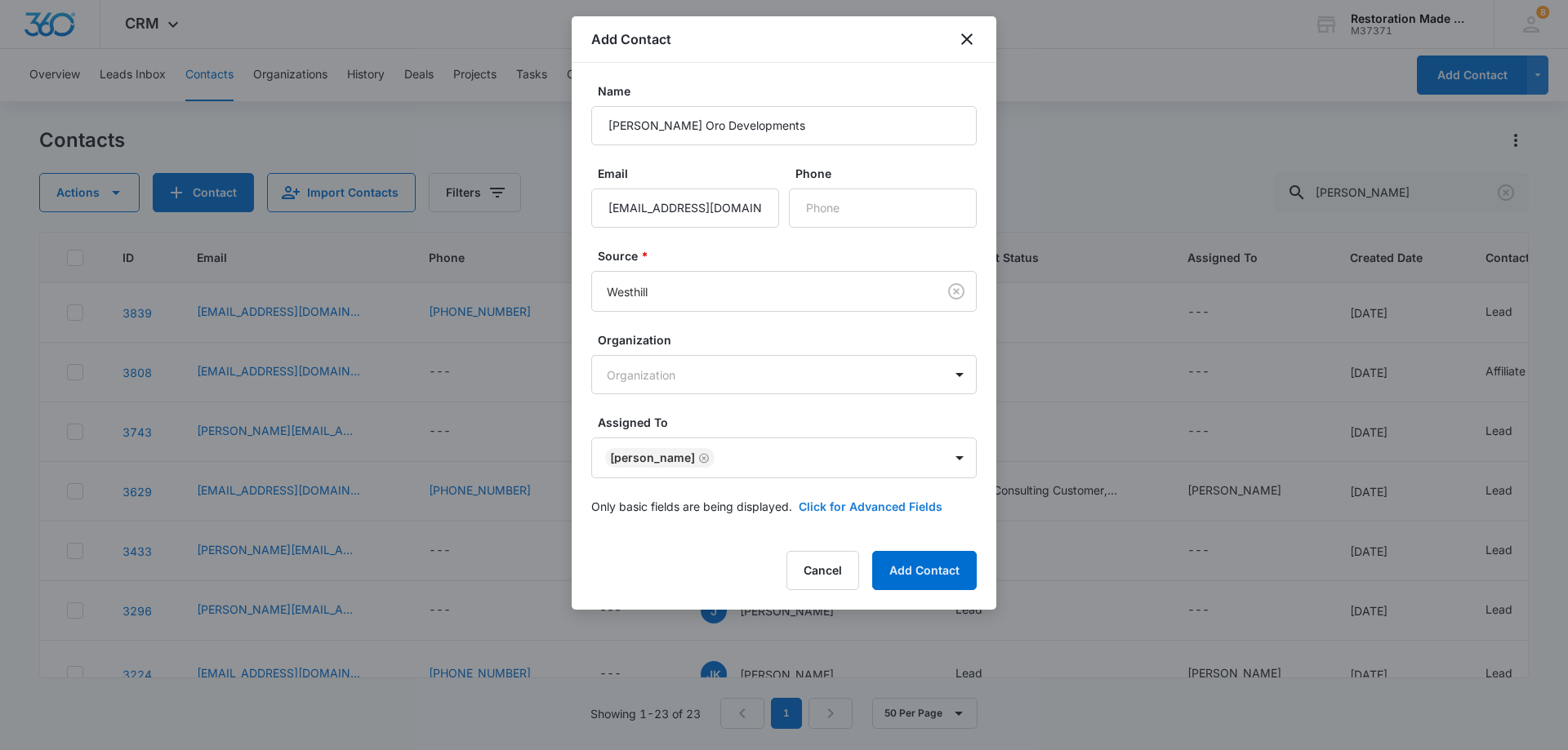
click at [856, 510] on button "Click for Advanced Fields" at bounding box center [871, 506] width 144 height 17
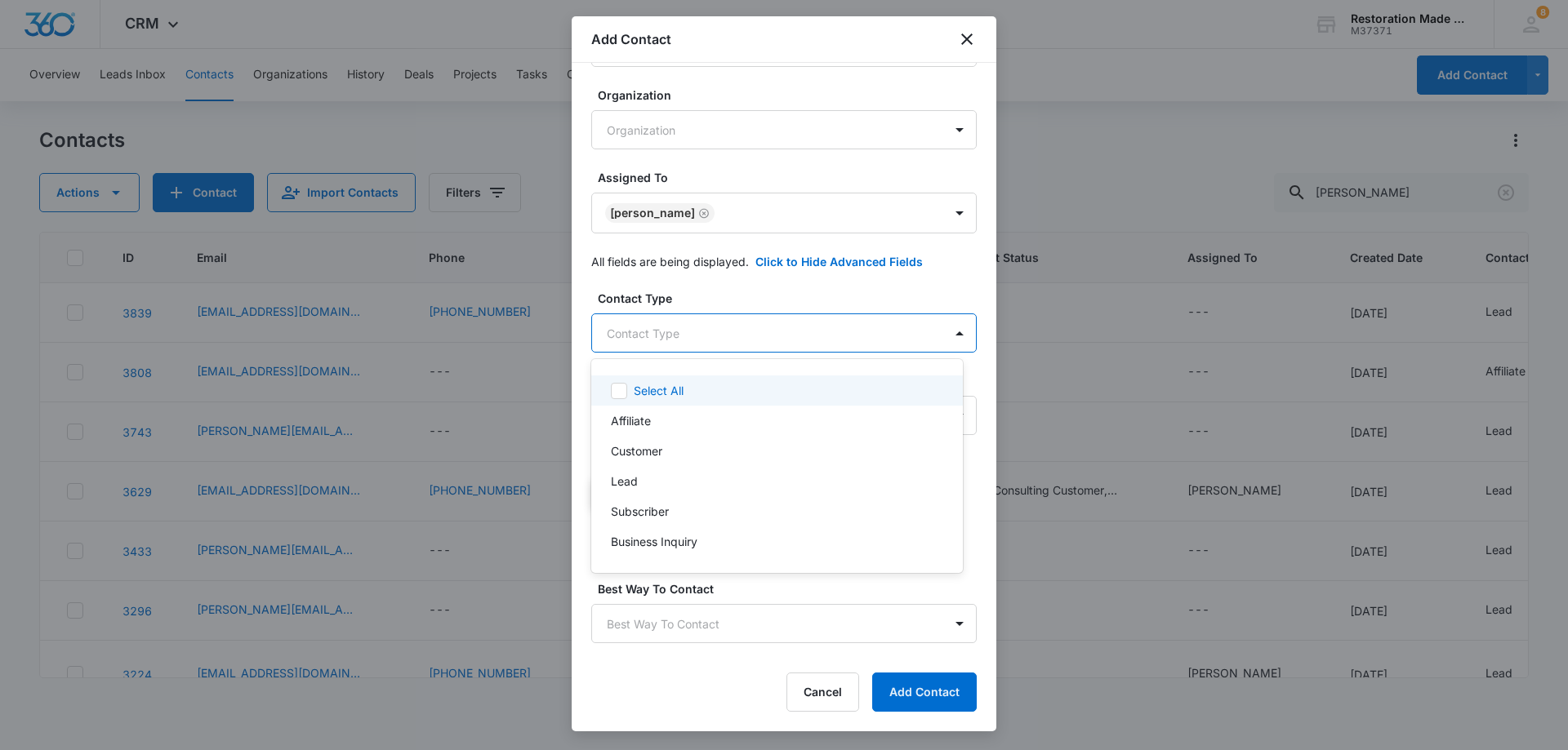
click at [815, 329] on body "CRM Apps Reputation Websites Forms CRM Email Social Payments Content Ads Intell…" at bounding box center [784, 375] width 1568 height 750
click at [647, 487] on div "Lead" at bounding box center [776, 481] width 329 height 17
click at [749, 337] on div at bounding box center [784, 375] width 1568 height 750
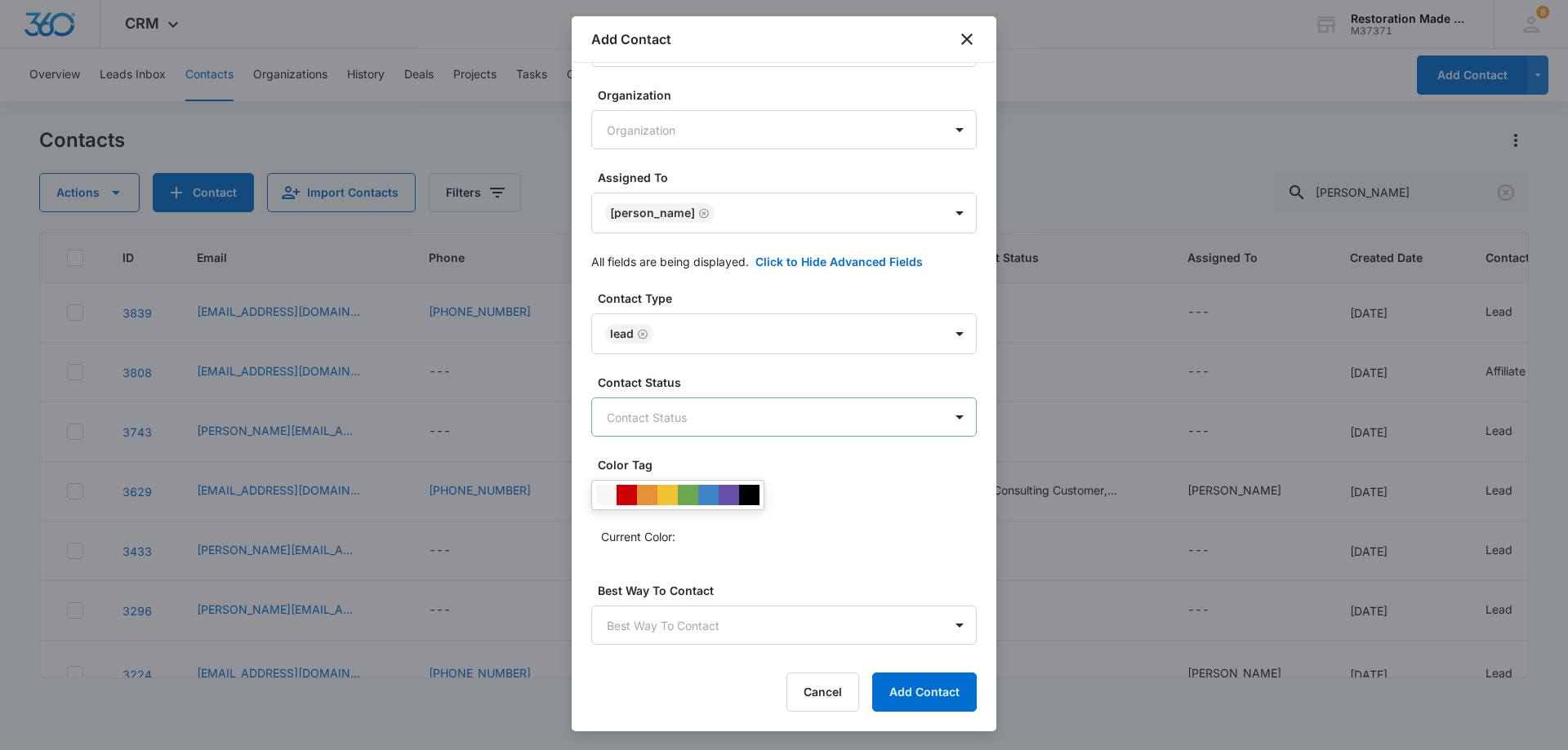
click at [728, 431] on body "CRM Apps Reputation Websites Forms CRM Email Social Payments Content Ads Intell…" at bounding box center [784, 375] width 1568 height 750
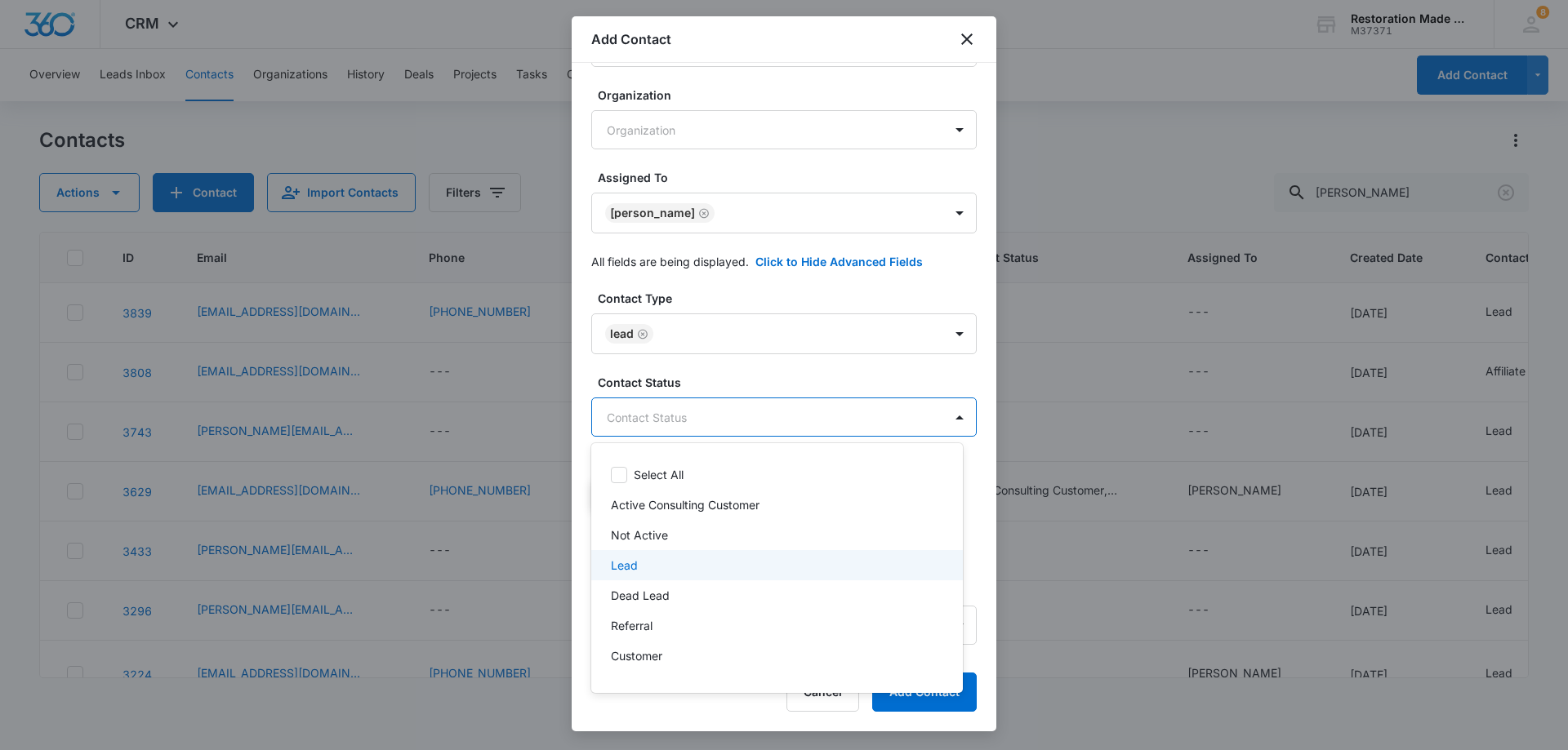
click at [647, 558] on div "Lead" at bounding box center [776, 565] width 329 height 17
click at [710, 415] on div at bounding box center [784, 375] width 1568 height 750
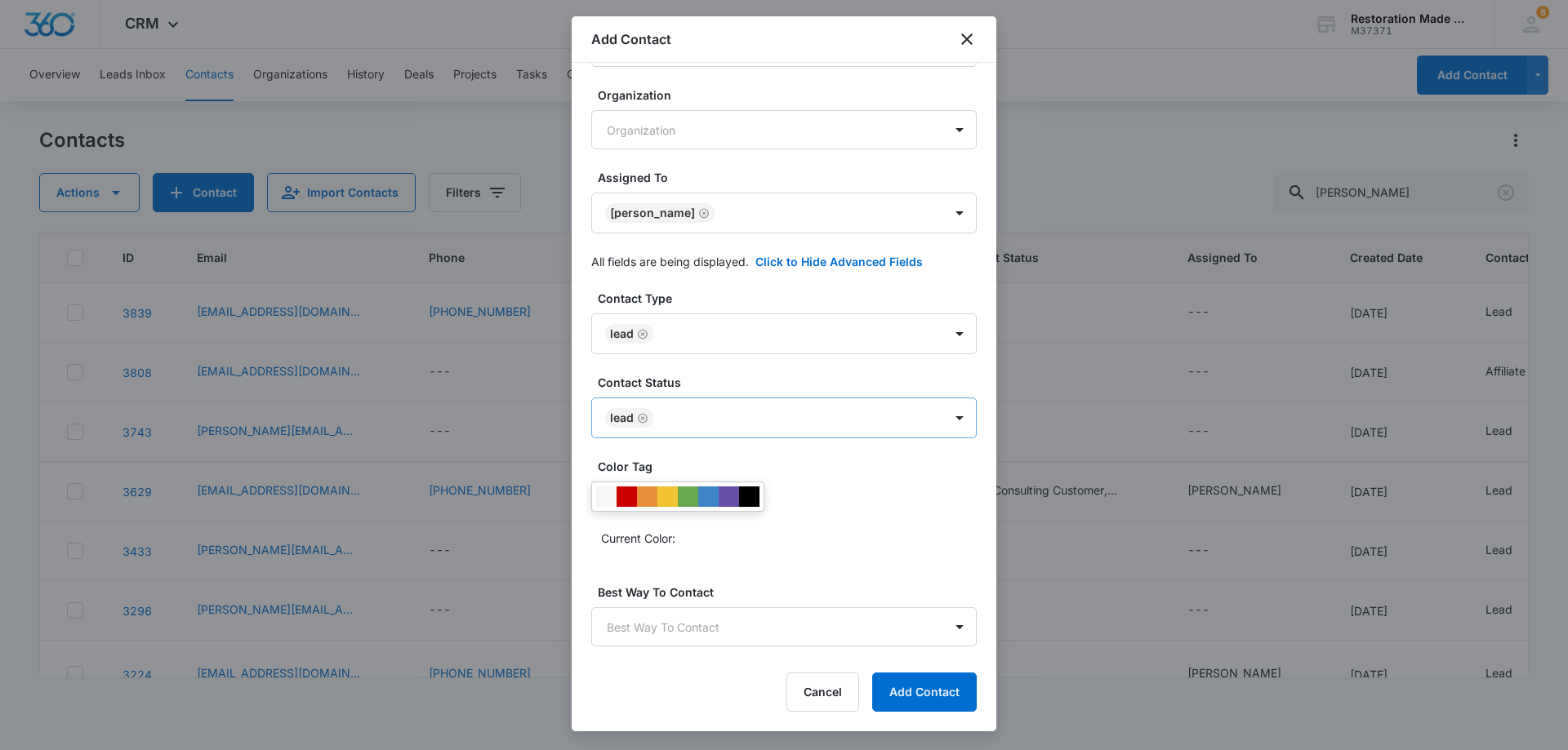
click at [776, 409] on body "CRM Apps Reputation Websites Forms CRM Email Social Payments Content Ads Intell…" at bounding box center [784, 375] width 1568 height 750
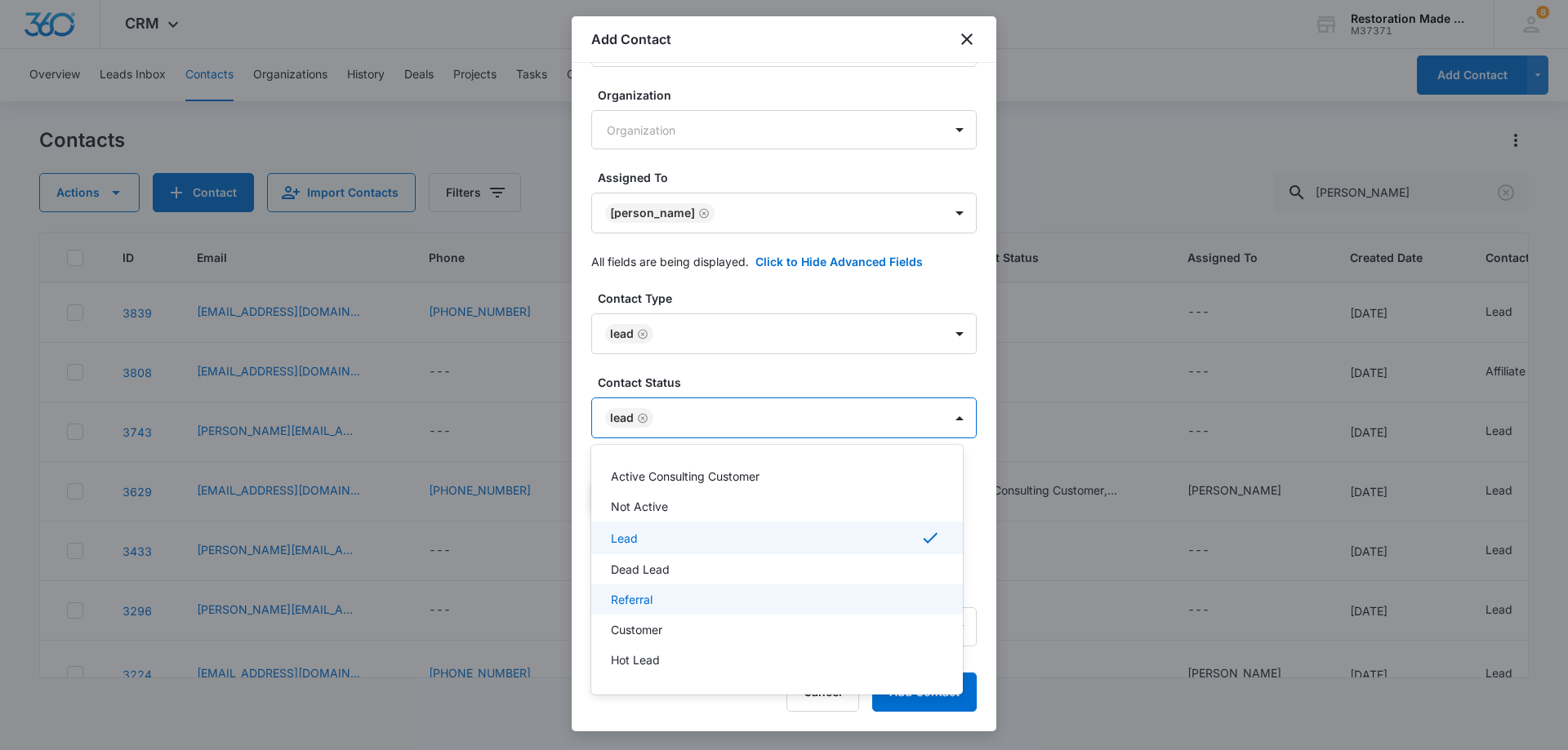
scroll to position [82, 0]
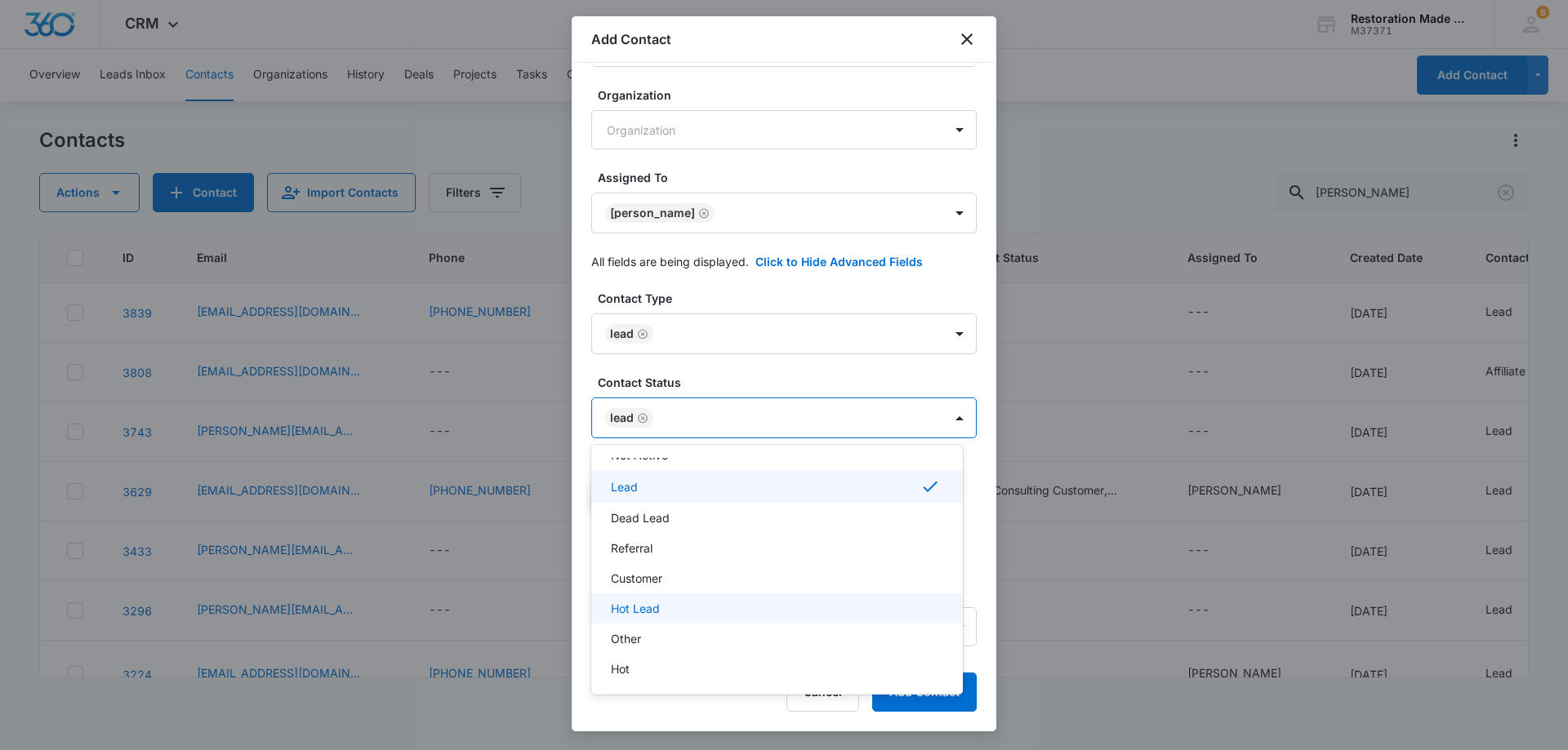
click at [642, 609] on p "Hot Lead" at bounding box center [636, 608] width 49 height 17
click at [744, 421] on div at bounding box center [784, 375] width 1568 height 750
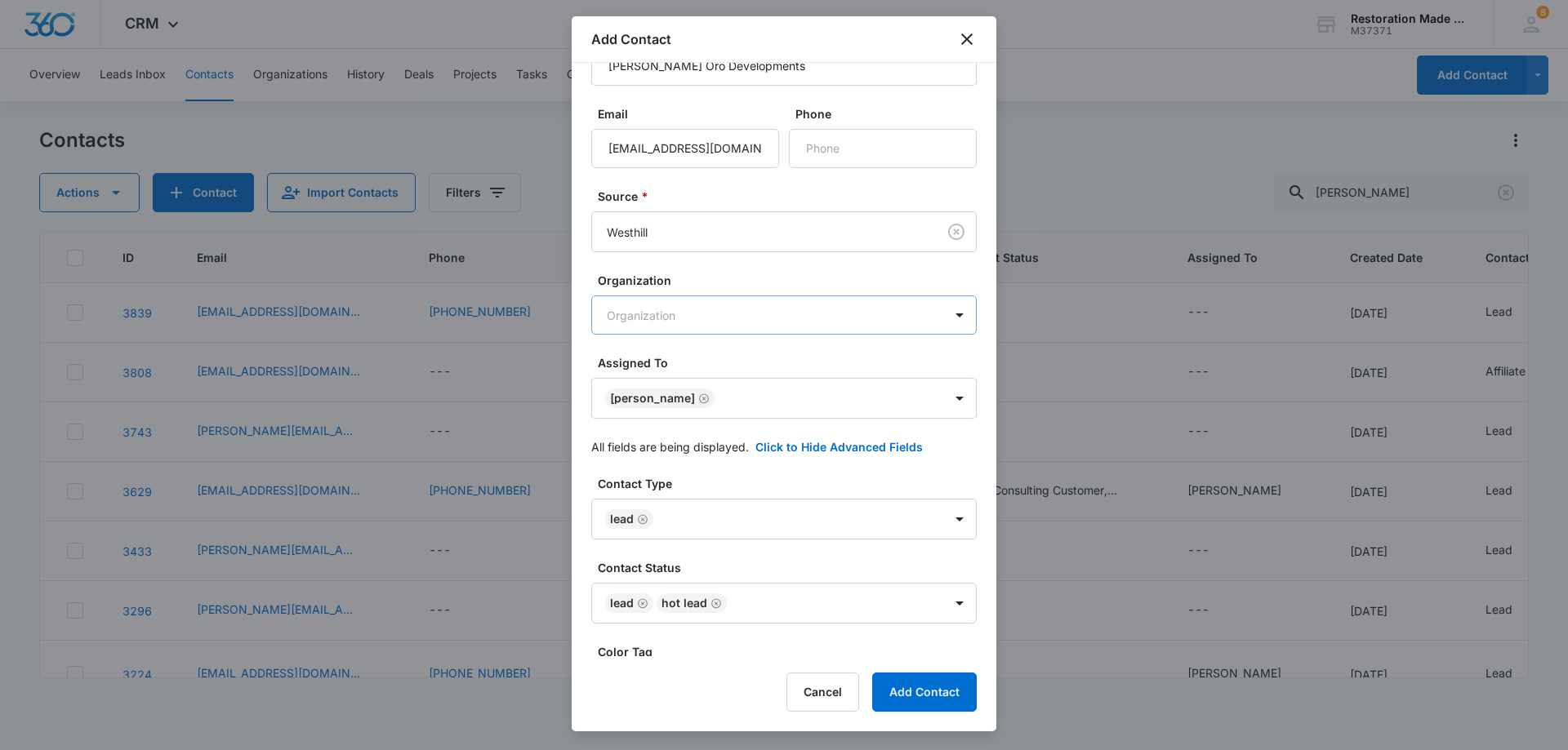
scroll to position [0, 0]
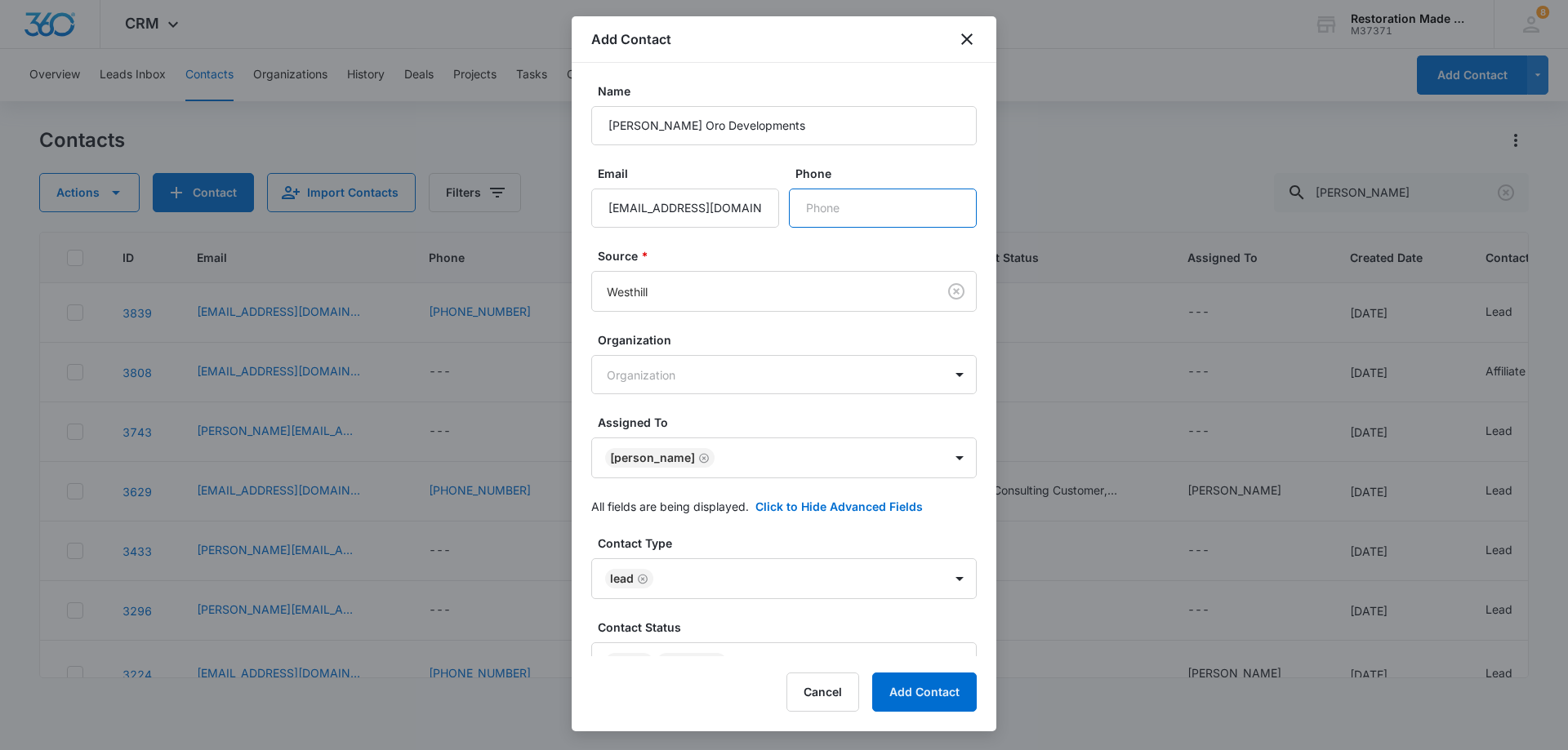
click at [864, 207] on input "Phone" at bounding box center [883, 208] width 188 height 40
type input "[PHONE_NUMBER]"
click at [922, 695] on button "Add Contact" at bounding box center [925, 692] width 105 height 40
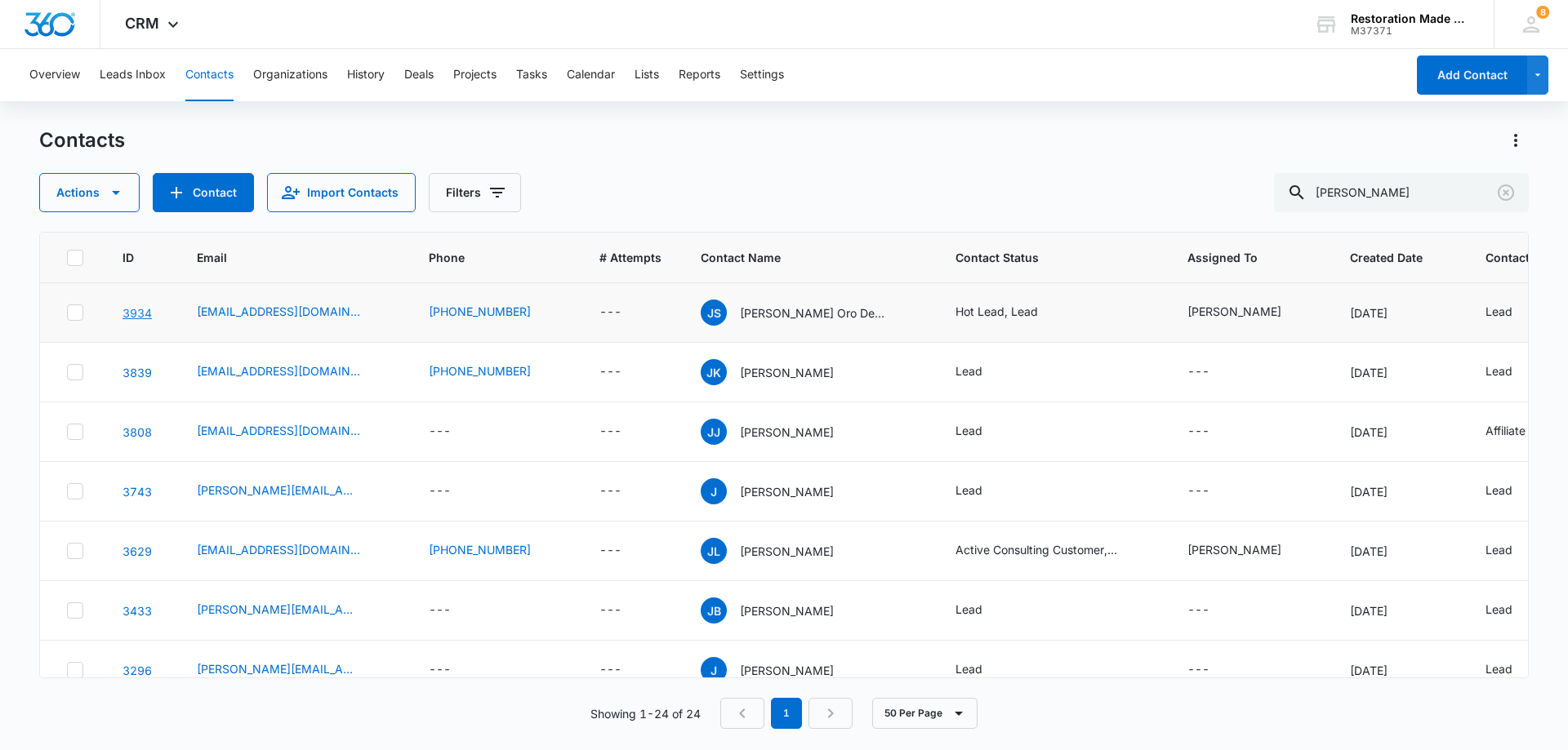
click at [141, 313] on link "3934" at bounding box center [137, 313] width 30 height 13
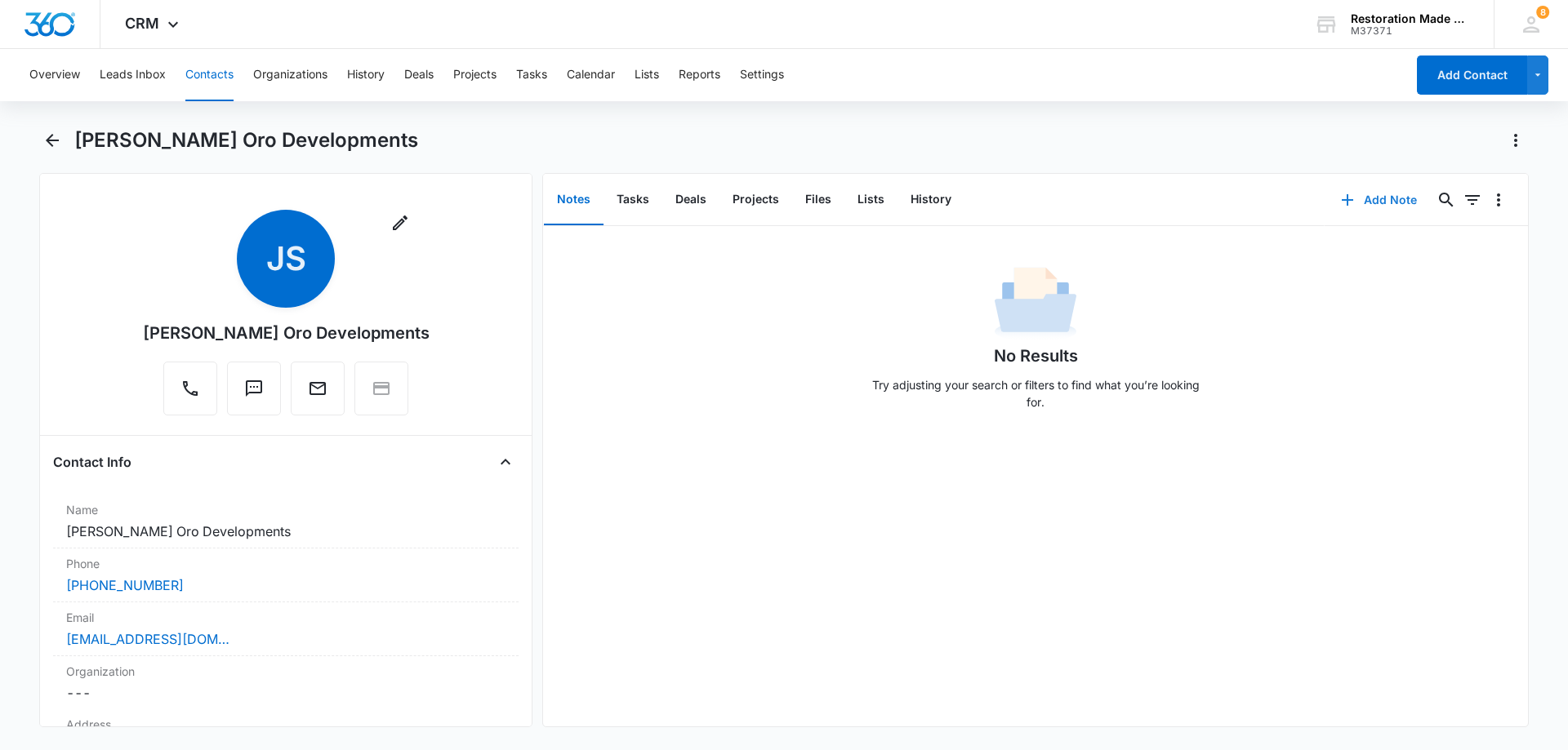
click at [1388, 198] on button "Add Note" at bounding box center [1379, 200] width 109 height 40
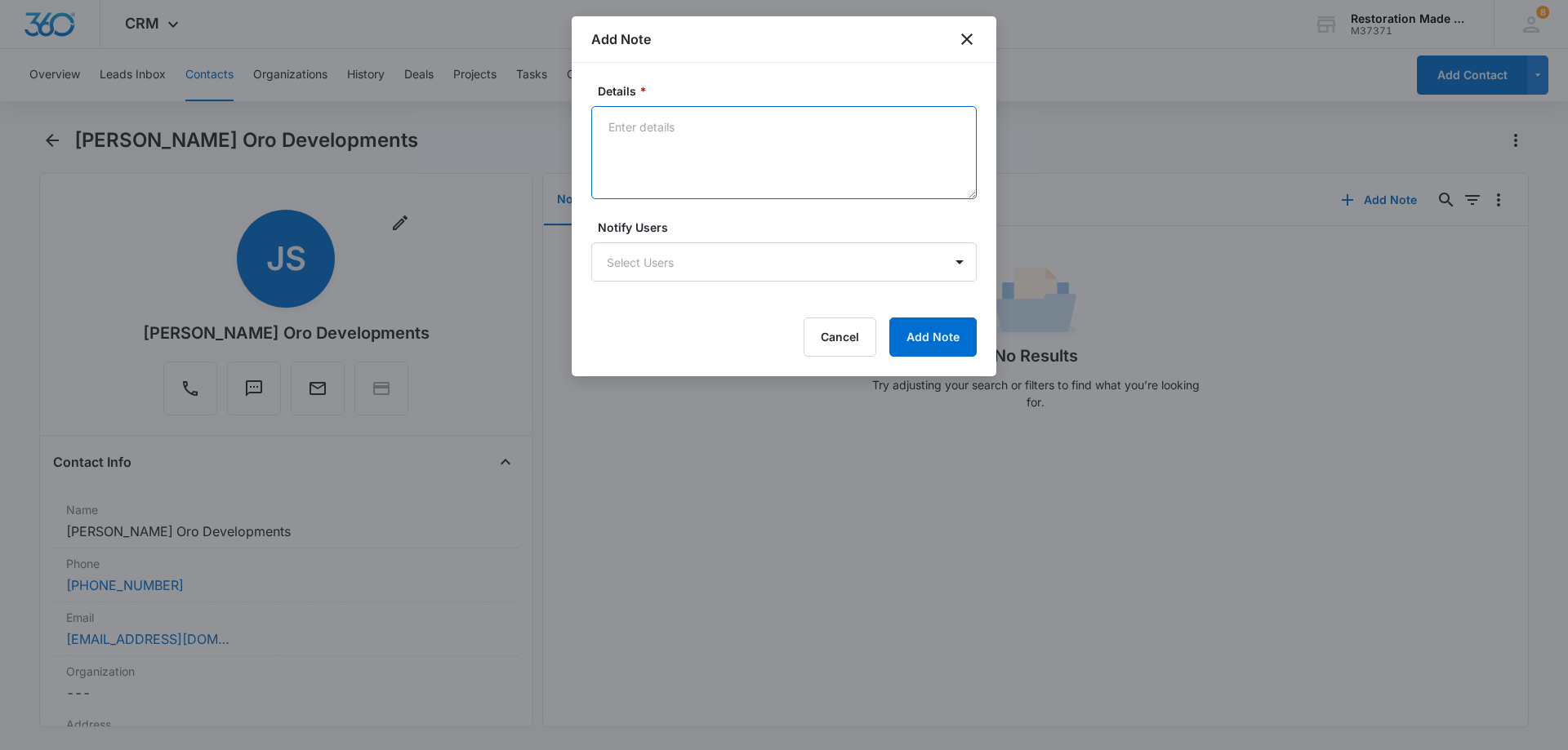
click at [852, 142] on textarea "Details *" at bounding box center [784, 153] width 385 height 93
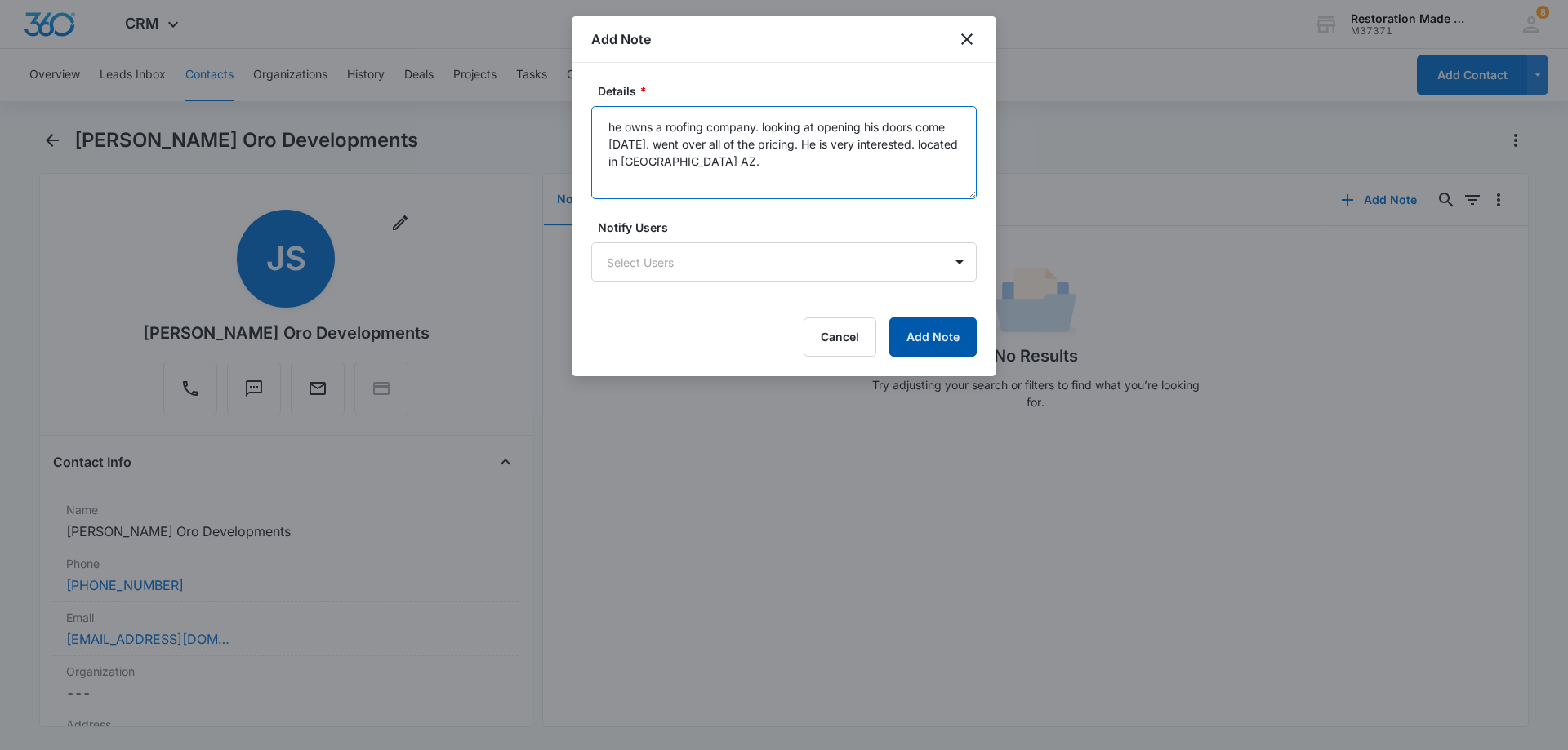
type textarea "he owns a roofing company. looking at opening his doors come [DATE]. went over …"
click at [940, 335] on button "Add Note" at bounding box center [933, 337] width 88 height 40
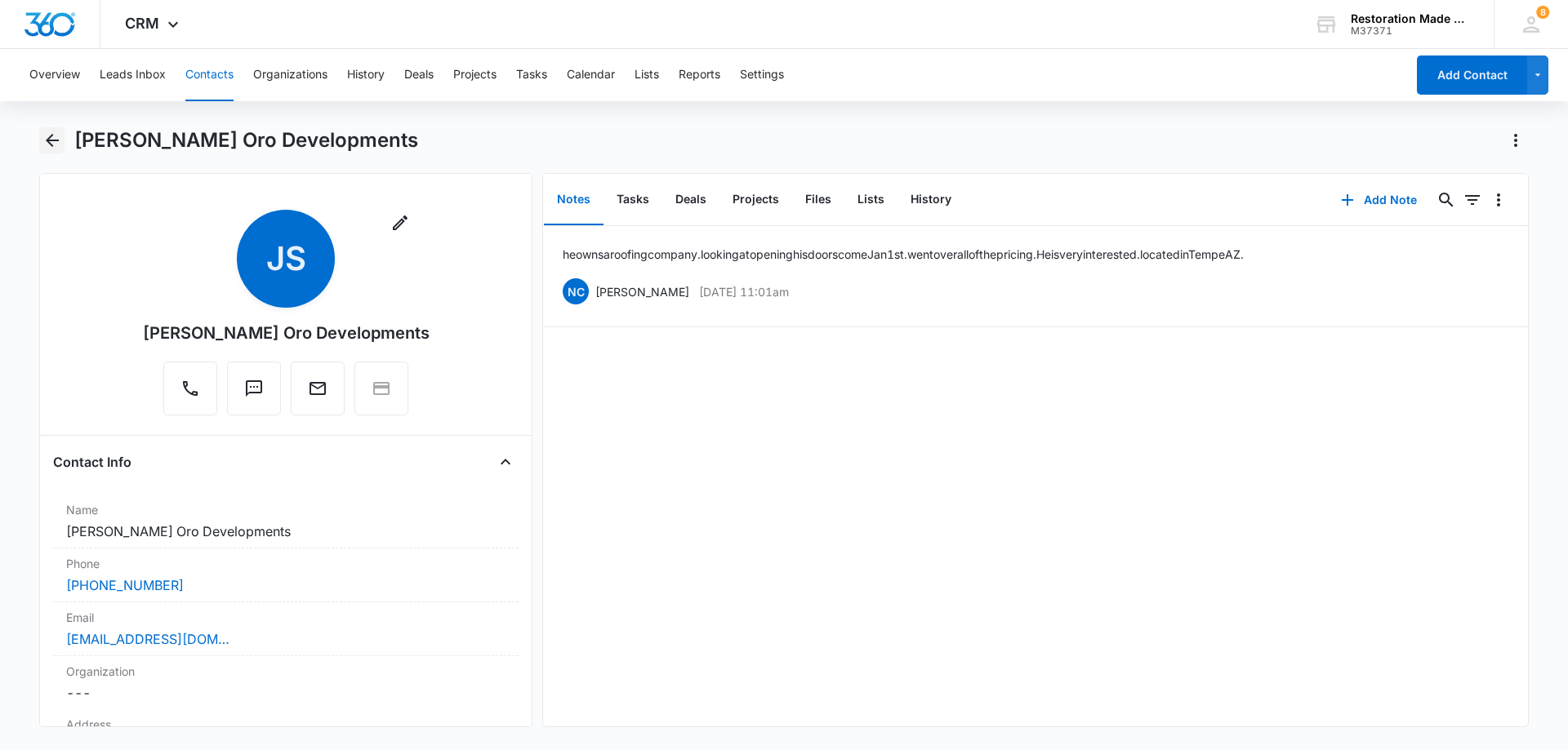
click at [50, 137] on icon "Back" at bounding box center [52, 141] width 13 height 13
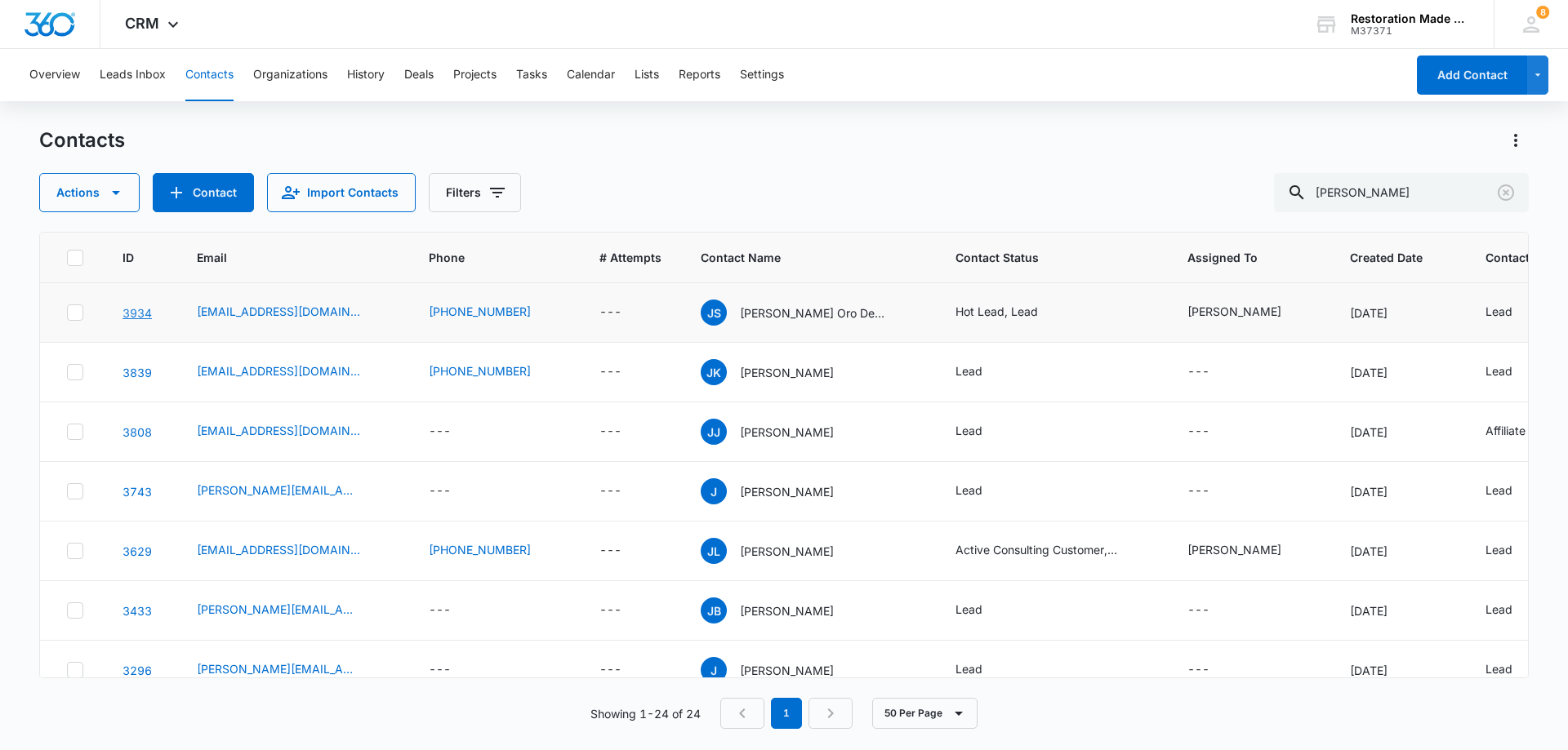
click at [134, 313] on link "3934" at bounding box center [137, 313] width 30 height 13
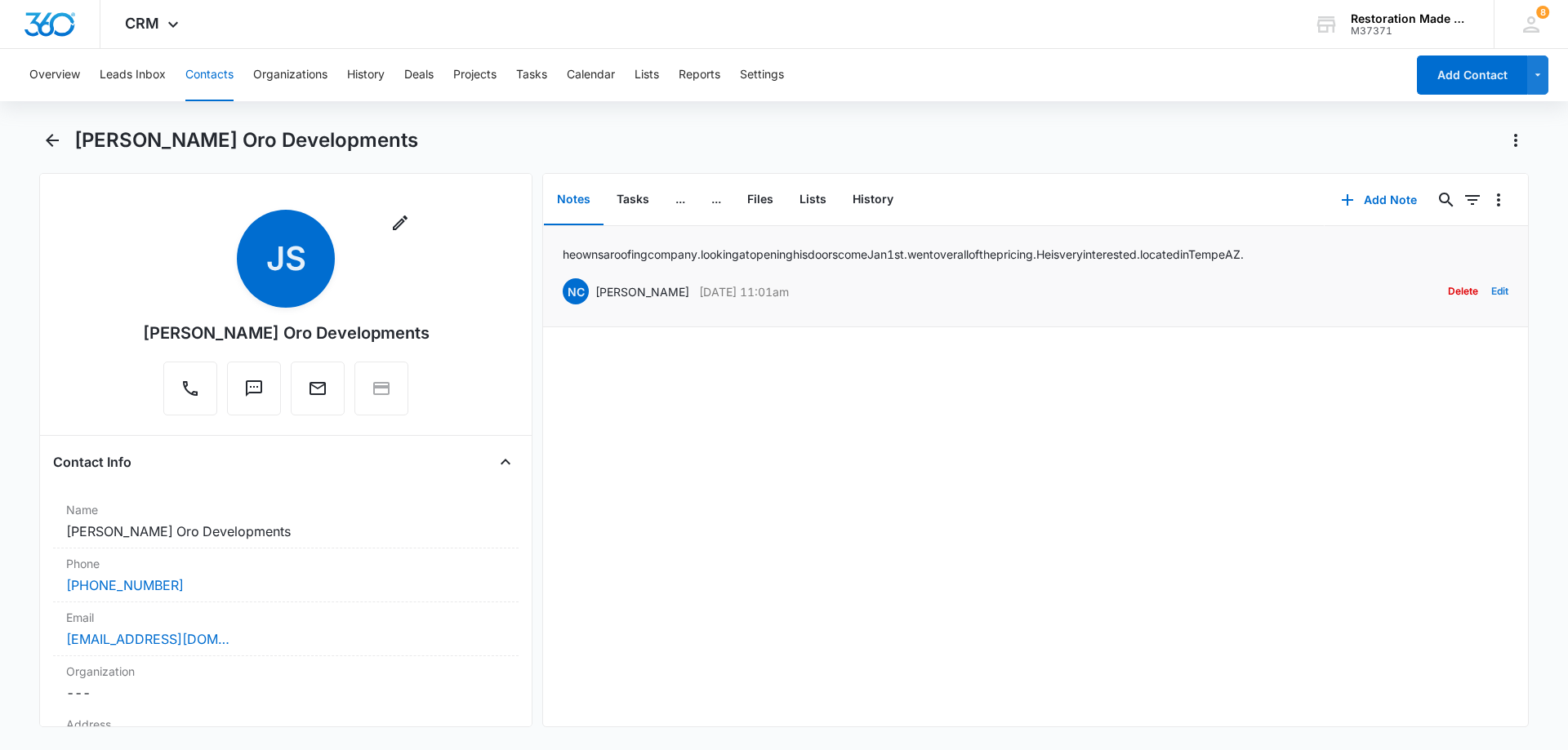
click at [1491, 287] on button "Edit" at bounding box center [1500, 292] width 17 height 31
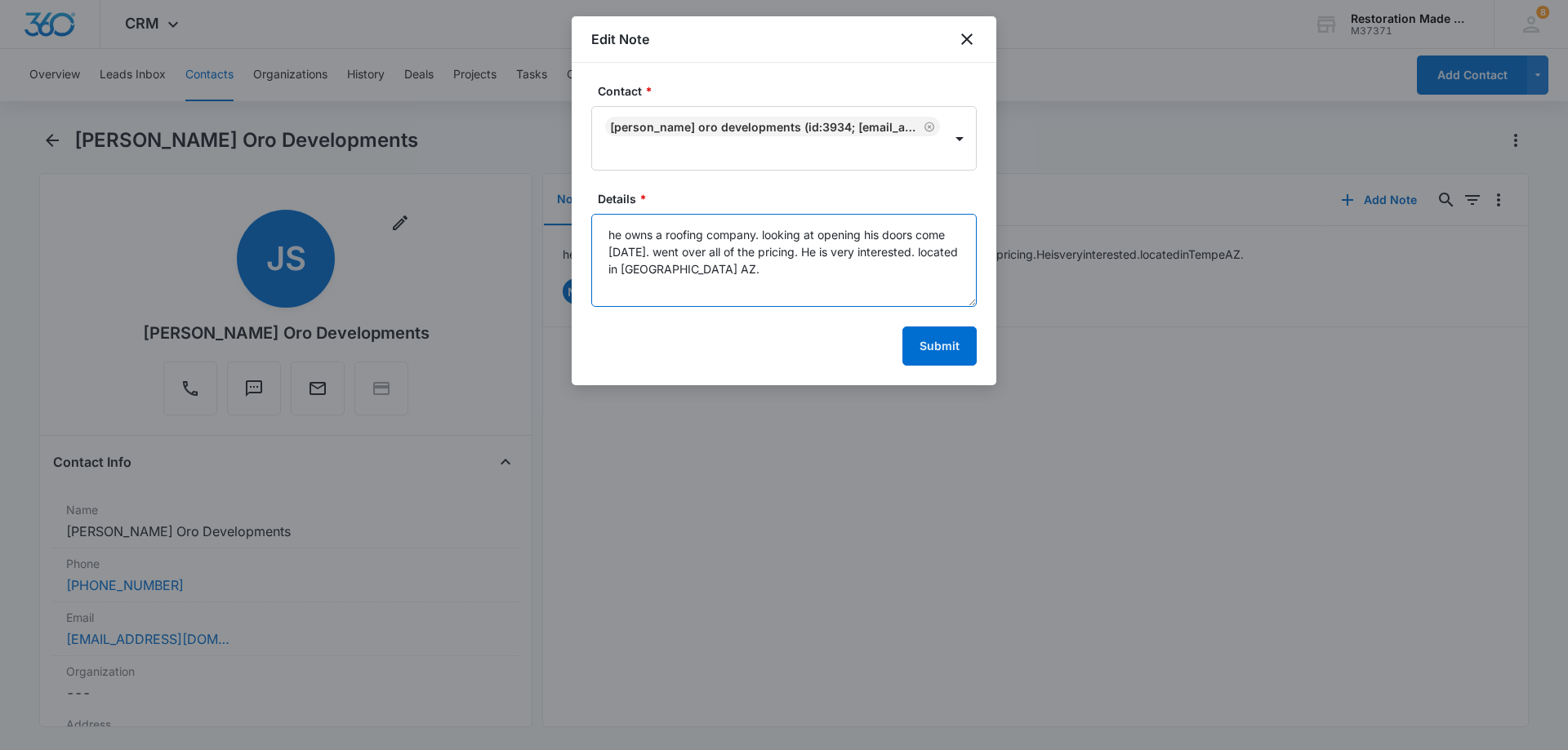
click at [733, 271] on textarea "he owns a roofing company. looking at opening his doors come [DATE]. went over …" at bounding box center [784, 260] width 385 height 93
paste textarea "[PERSON_NAME]: It was great to hear a little more about your business and the d…"
type textarea "lo ipsu d sitamet consect. adipisc el seddoei tem incid utla Etd 0ma. aliq enim…"
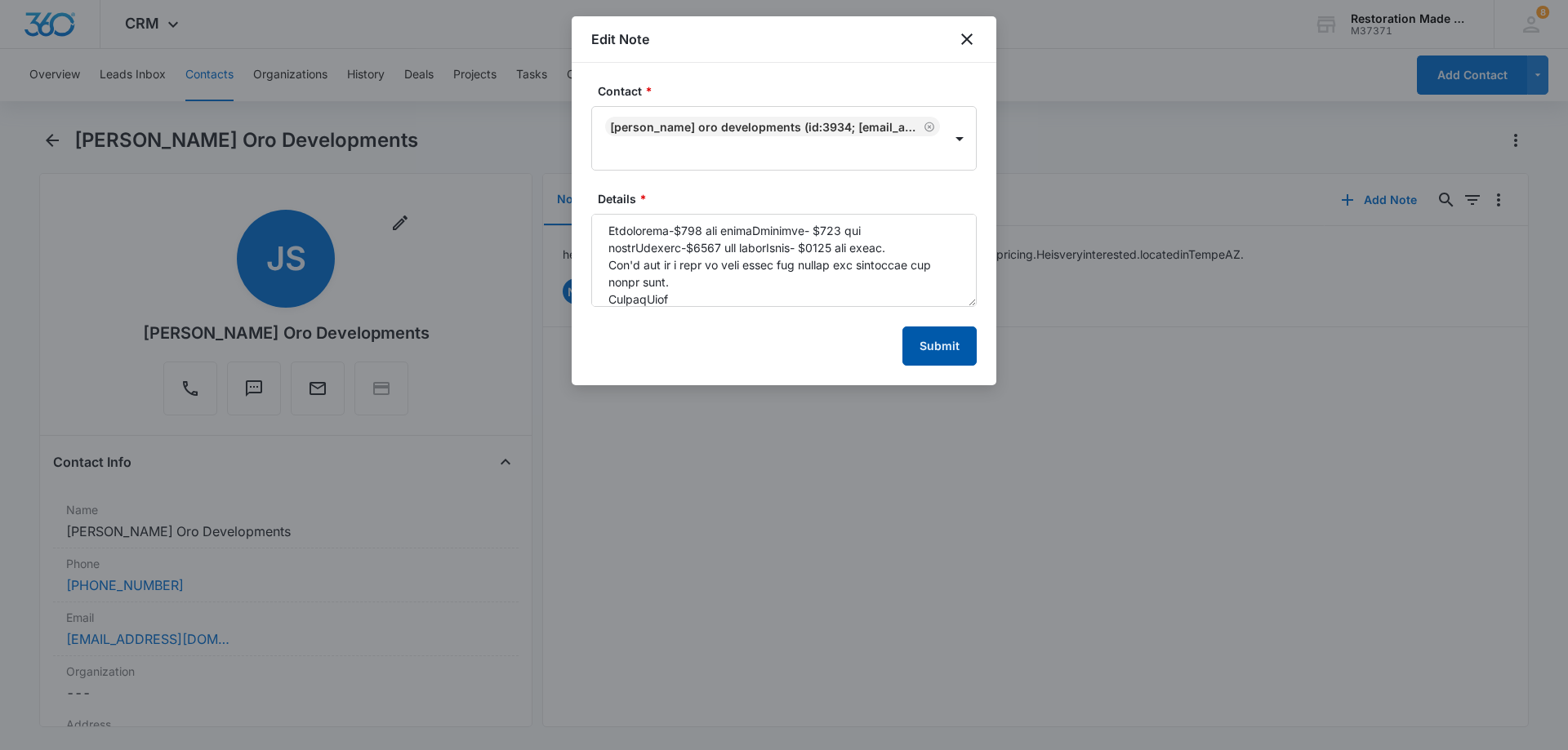
click at [934, 346] on button "Submit" at bounding box center [940, 346] width 74 height 40
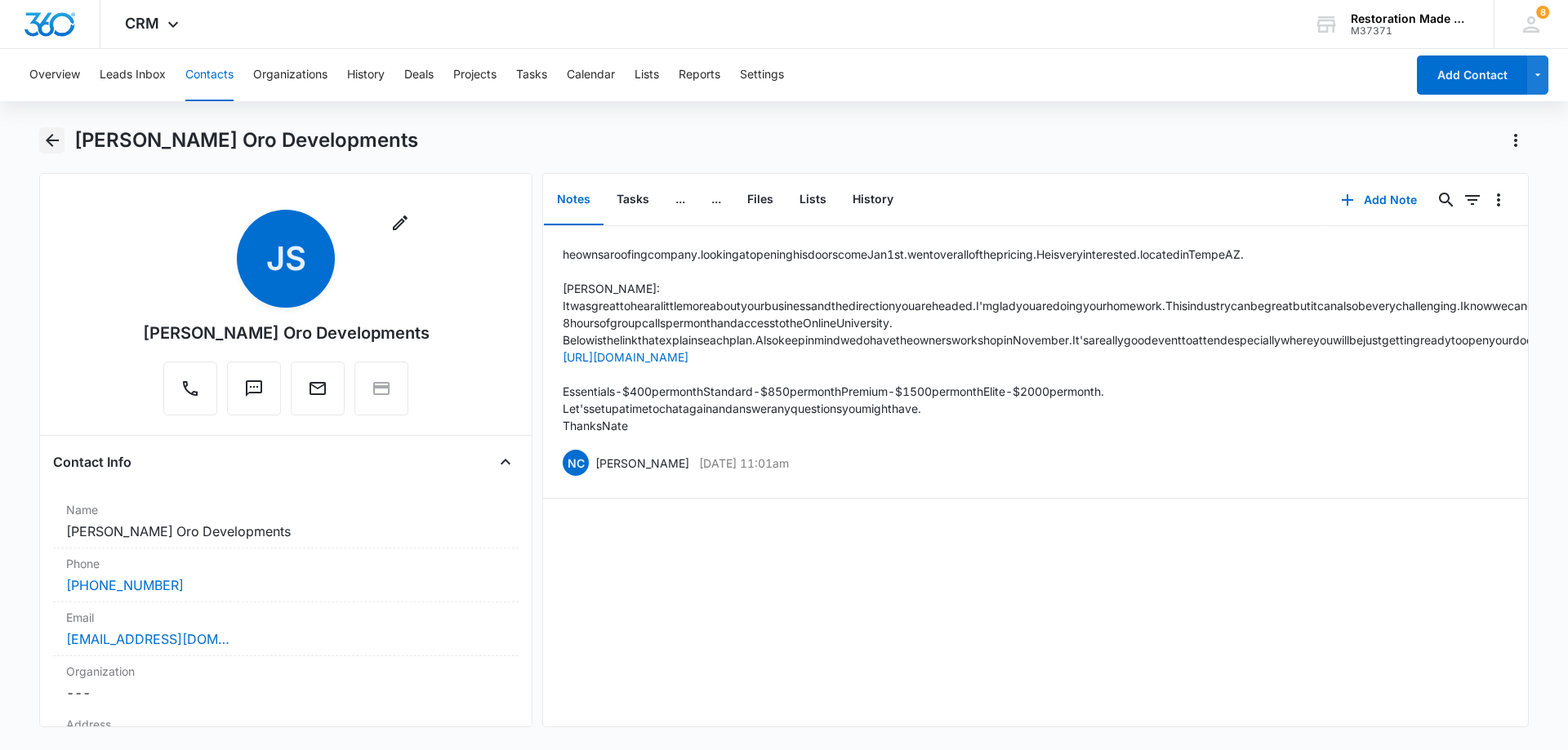
click at [53, 140] on icon "Back" at bounding box center [52, 141] width 13 height 13
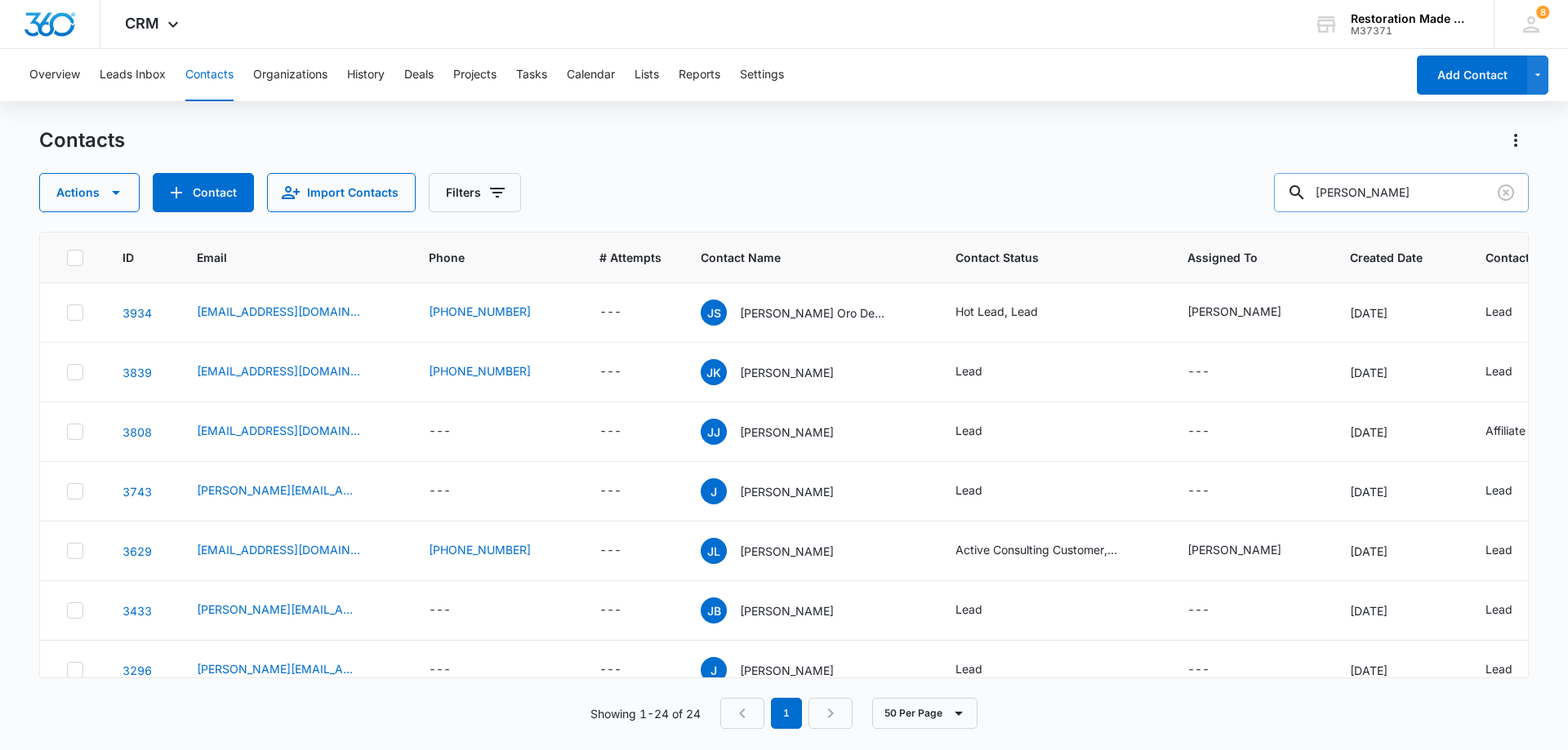
click at [1413, 196] on input "[PERSON_NAME]" at bounding box center [1402, 192] width 255 height 40
type input "j"
type input "s"
click at [1462, 189] on input "text" at bounding box center [1414, 192] width 230 height 40
type input "[PERSON_NAME]"
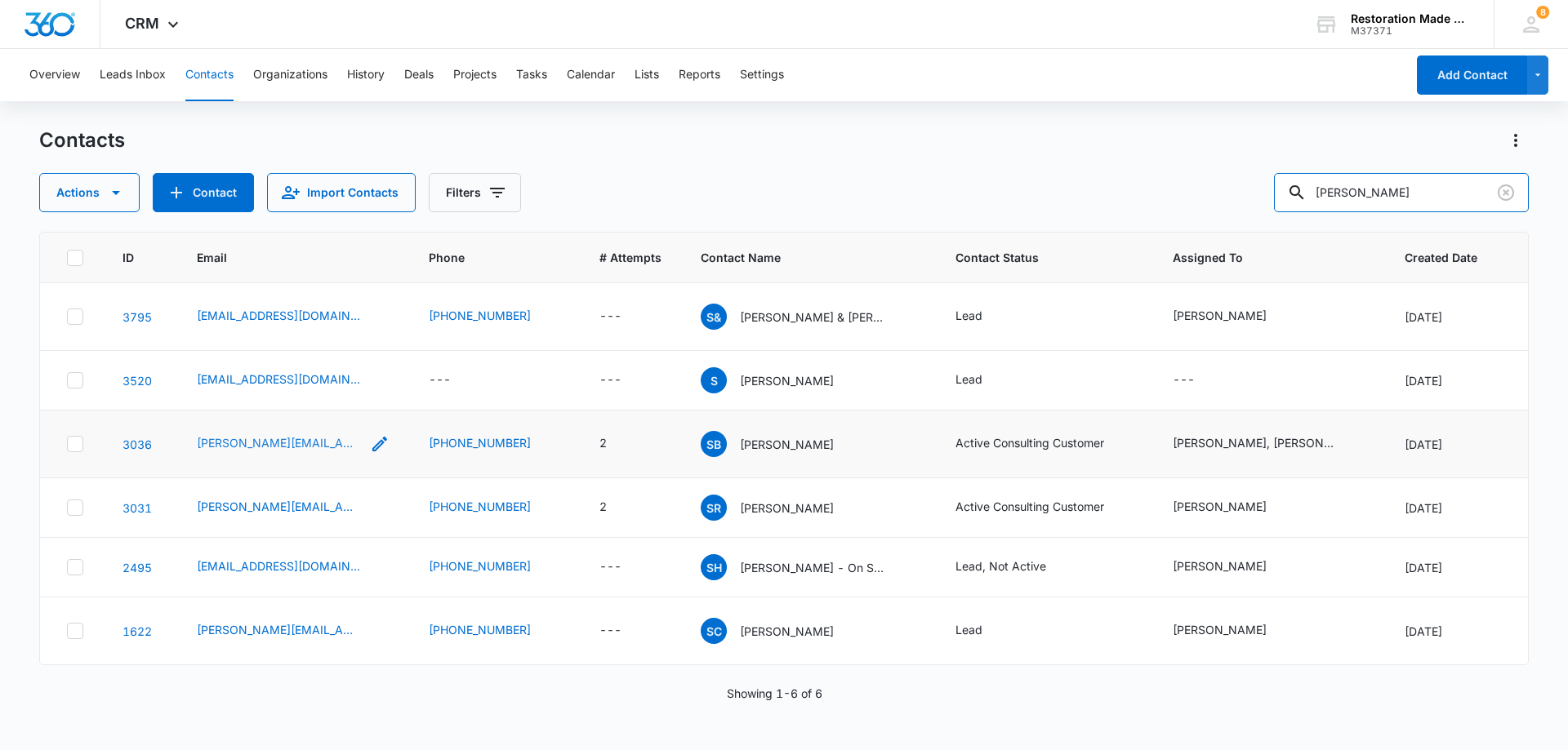
scroll to position [72, 0]
click at [142, 624] on link "1622" at bounding box center [137, 631] width 30 height 13
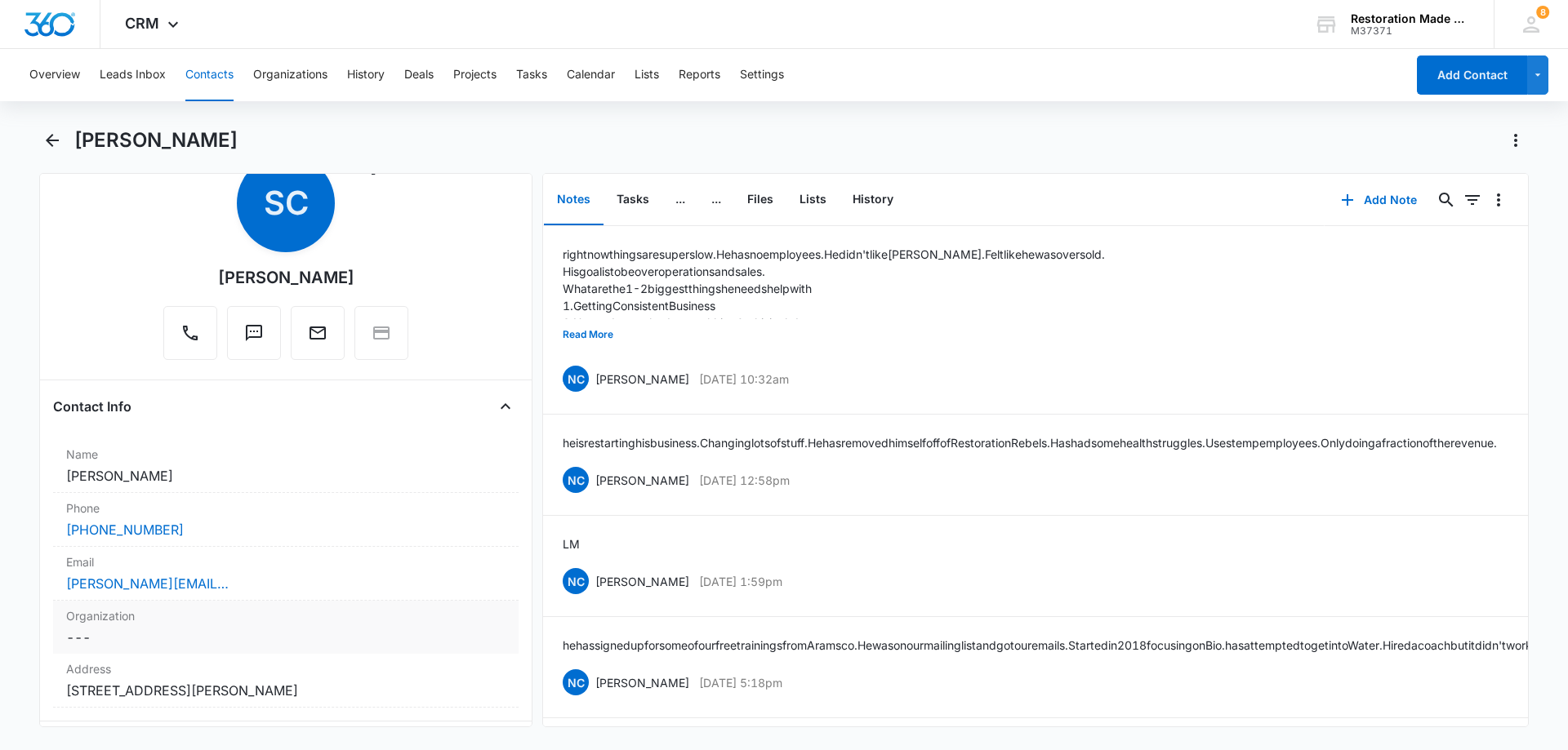
scroll to position [163, 0]
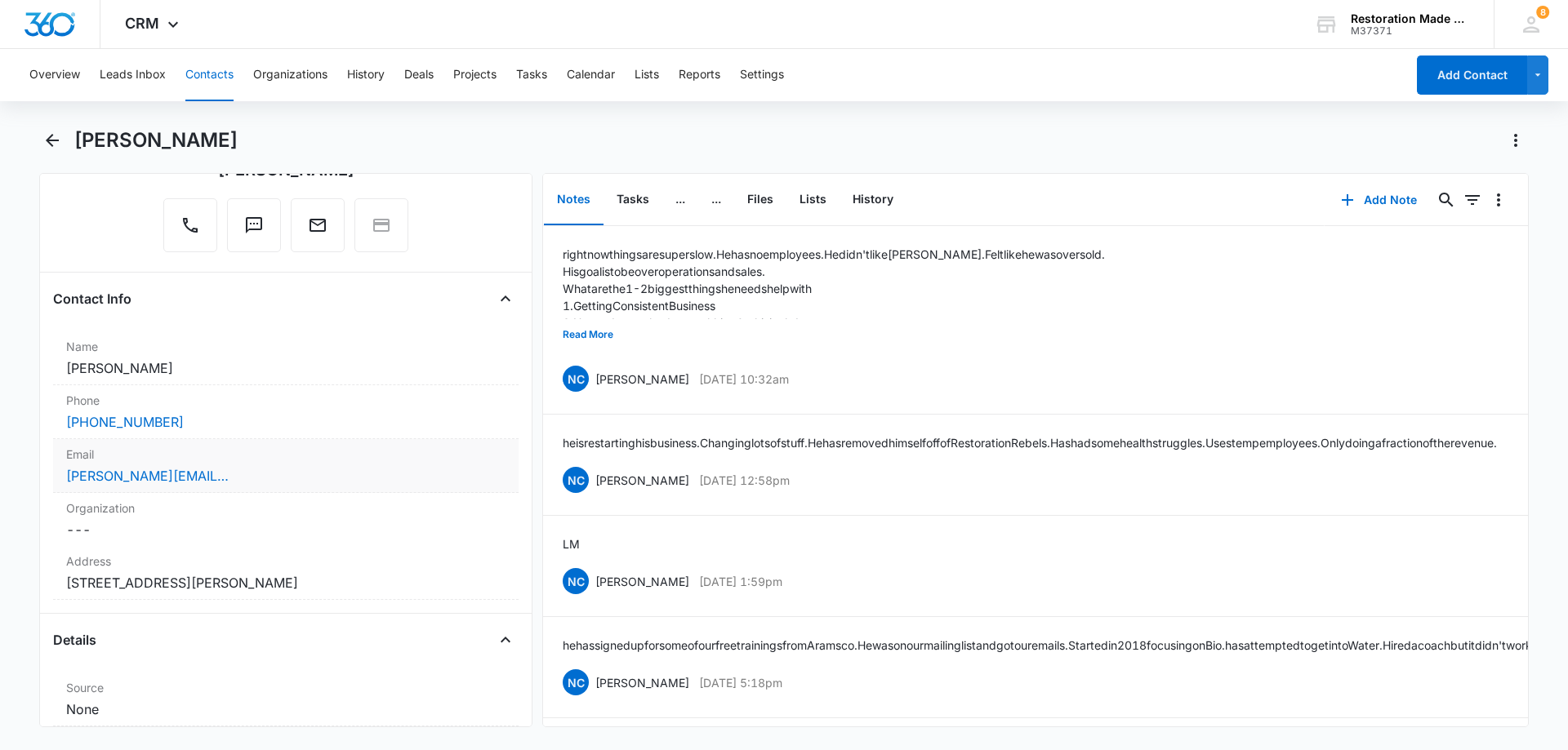
click at [320, 478] on div "[PERSON_NAME][EMAIL_ADDRESS][DOMAIN_NAME]" at bounding box center [285, 475] width 439 height 19
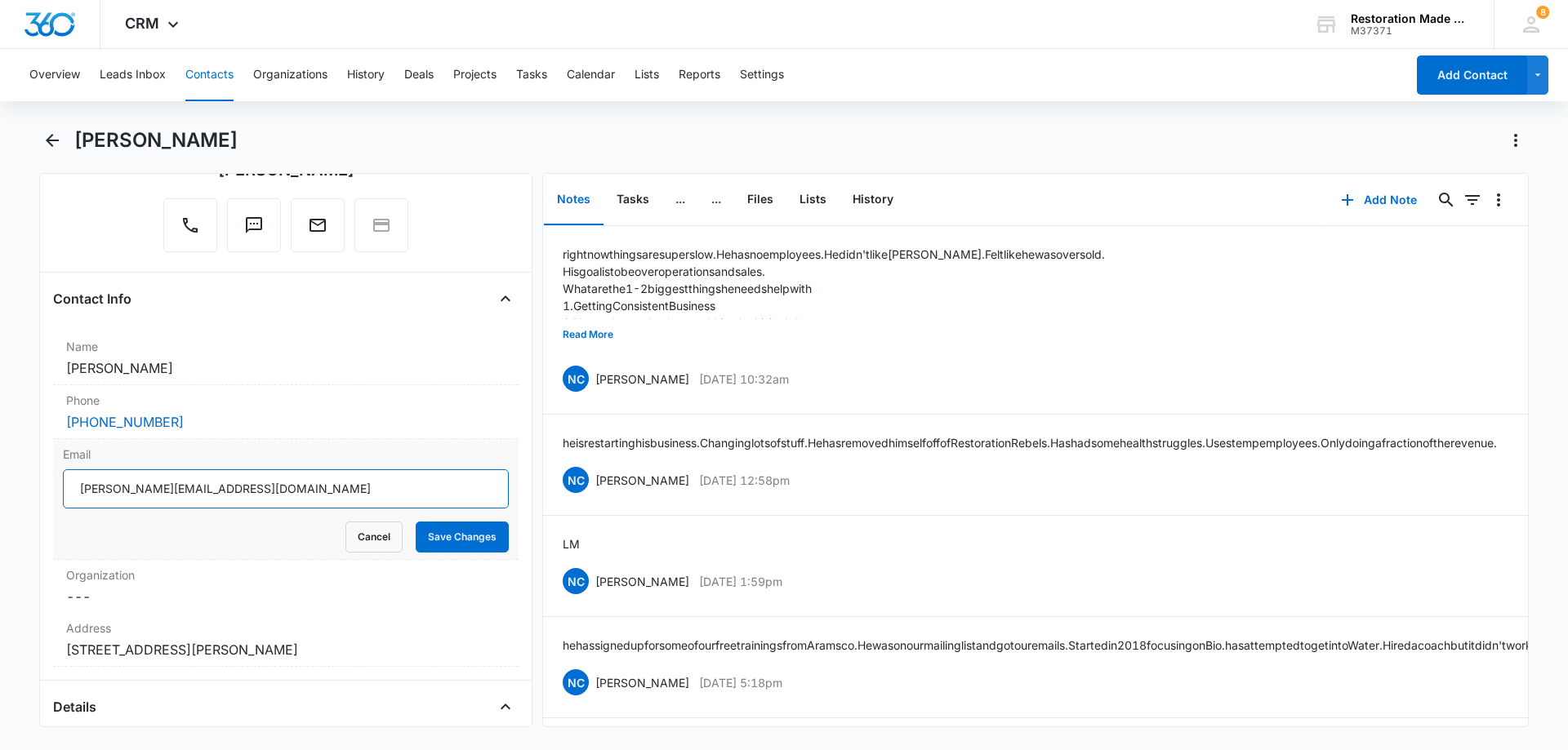
drag, startPoint x: 266, startPoint y: 496, endPoint x: 66, endPoint y: 496, distance: 200.0
click at [66, 496] on input "[PERSON_NAME][EMAIL_ADDRESS][DOMAIN_NAME]" at bounding box center [286, 489] width 446 height 40
